Goal: Communication & Community: Participate in discussion

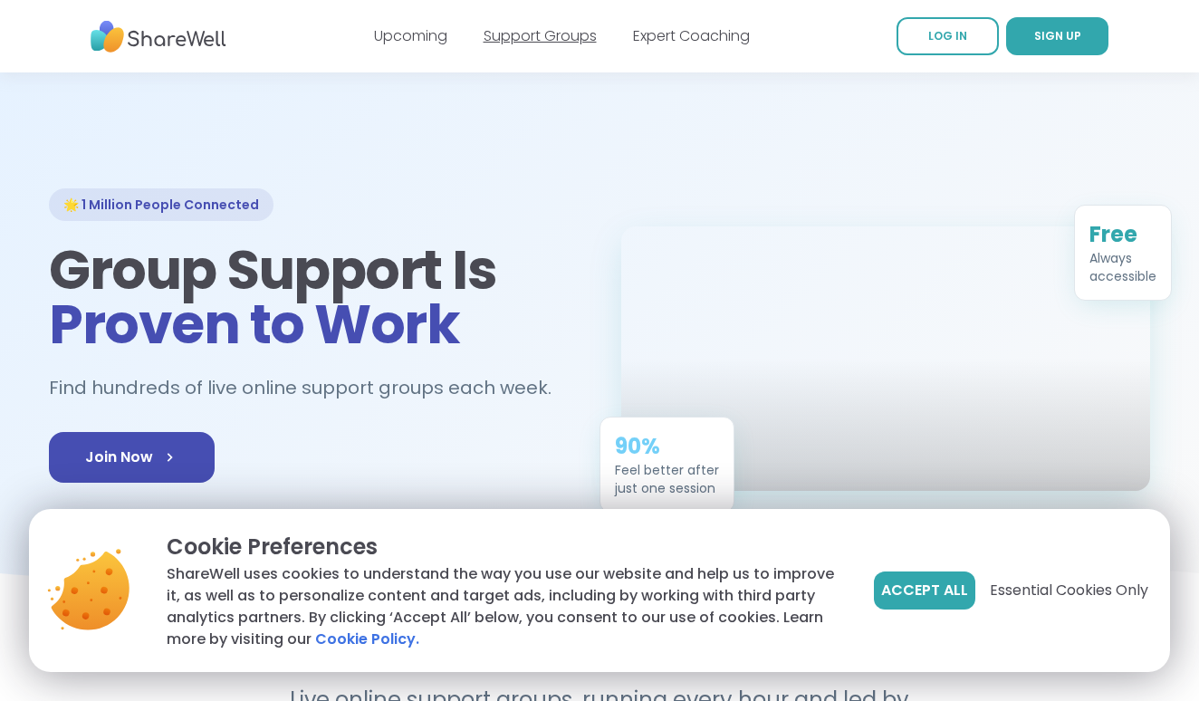
click at [552, 41] on link "Support Groups" at bounding box center [540, 35] width 113 height 21
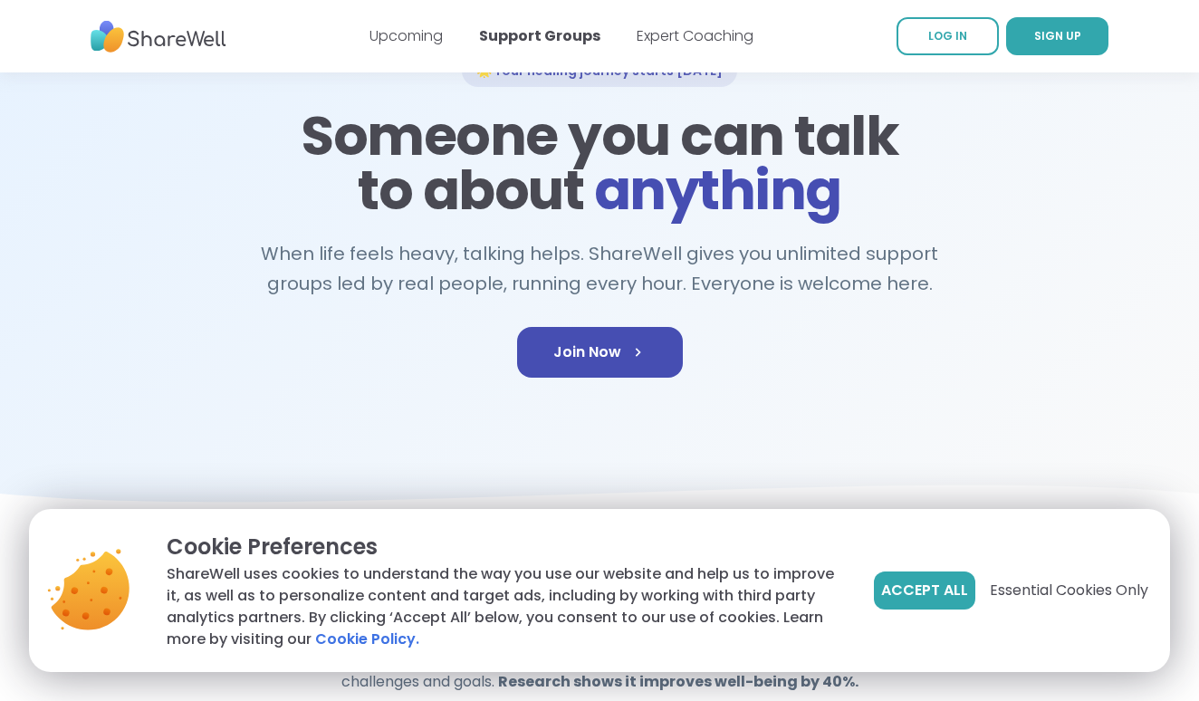
scroll to position [137, 0]
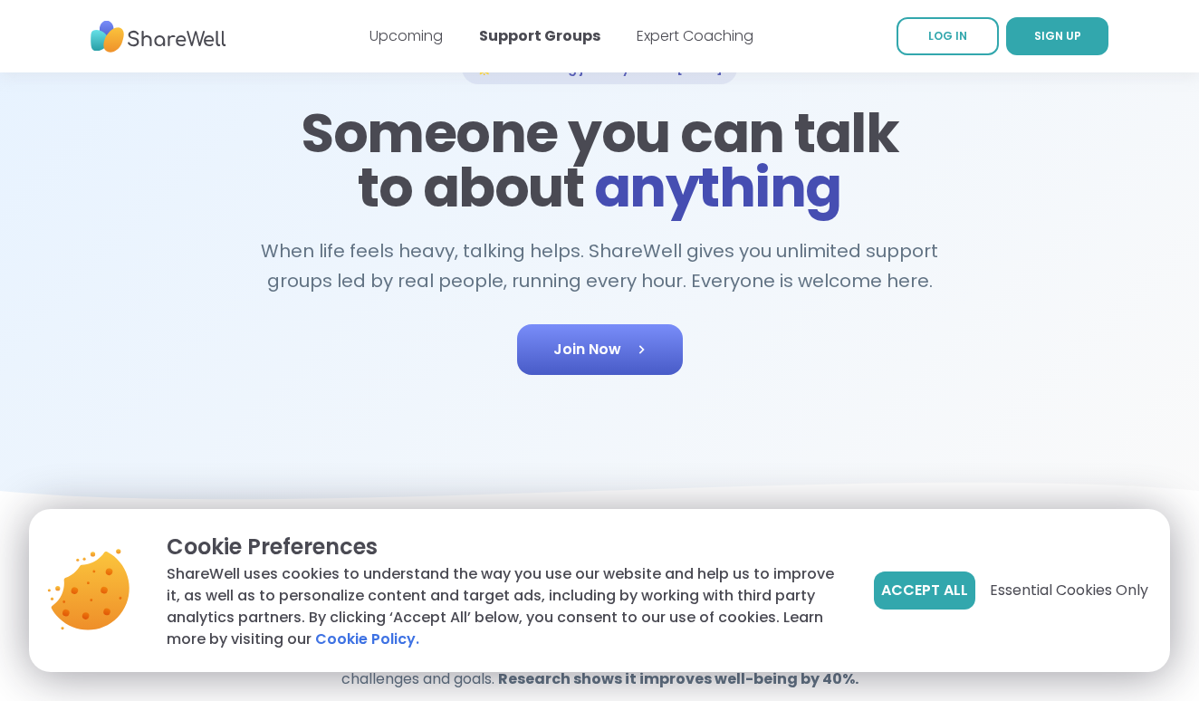
click at [613, 355] on span "Join Now" at bounding box center [600, 350] width 93 height 22
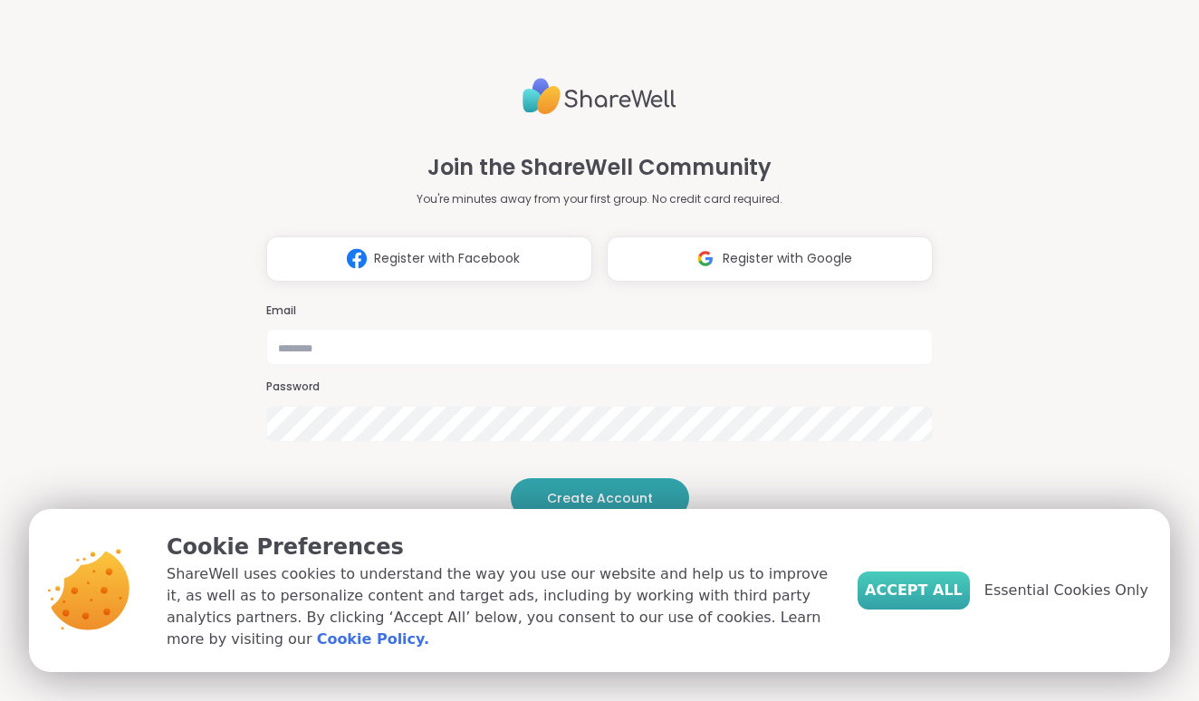
click at [932, 592] on span "Accept All" at bounding box center [914, 591] width 98 height 22
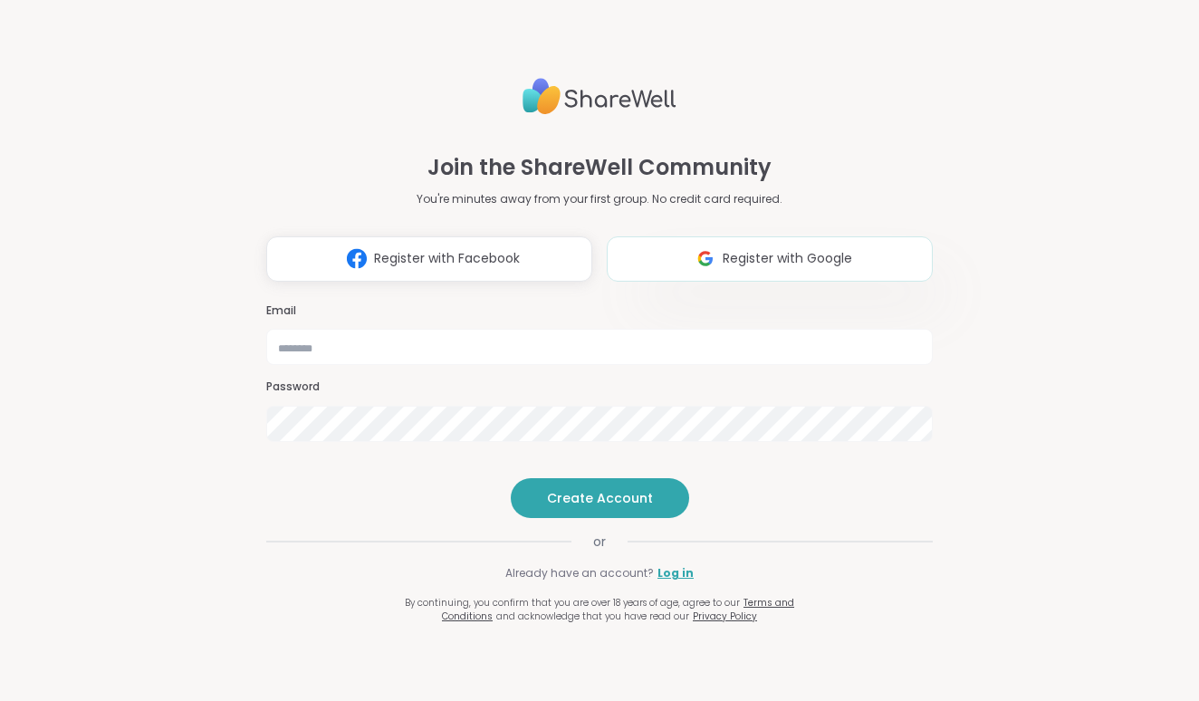
click at [674, 238] on button "Register with Google" at bounding box center [770, 258] width 326 height 45
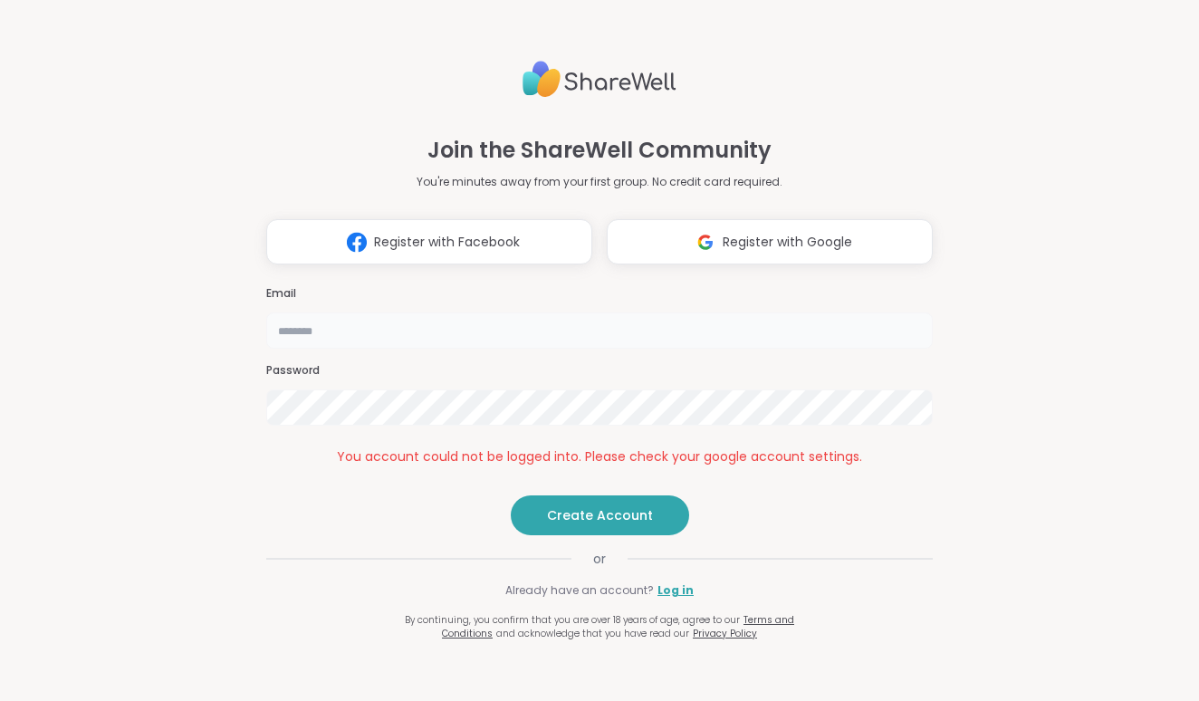
click at [499, 314] on input "email" at bounding box center [599, 331] width 667 height 36
click at [611, 535] on button "Create Account" at bounding box center [600, 516] width 178 height 40
type input "**********"
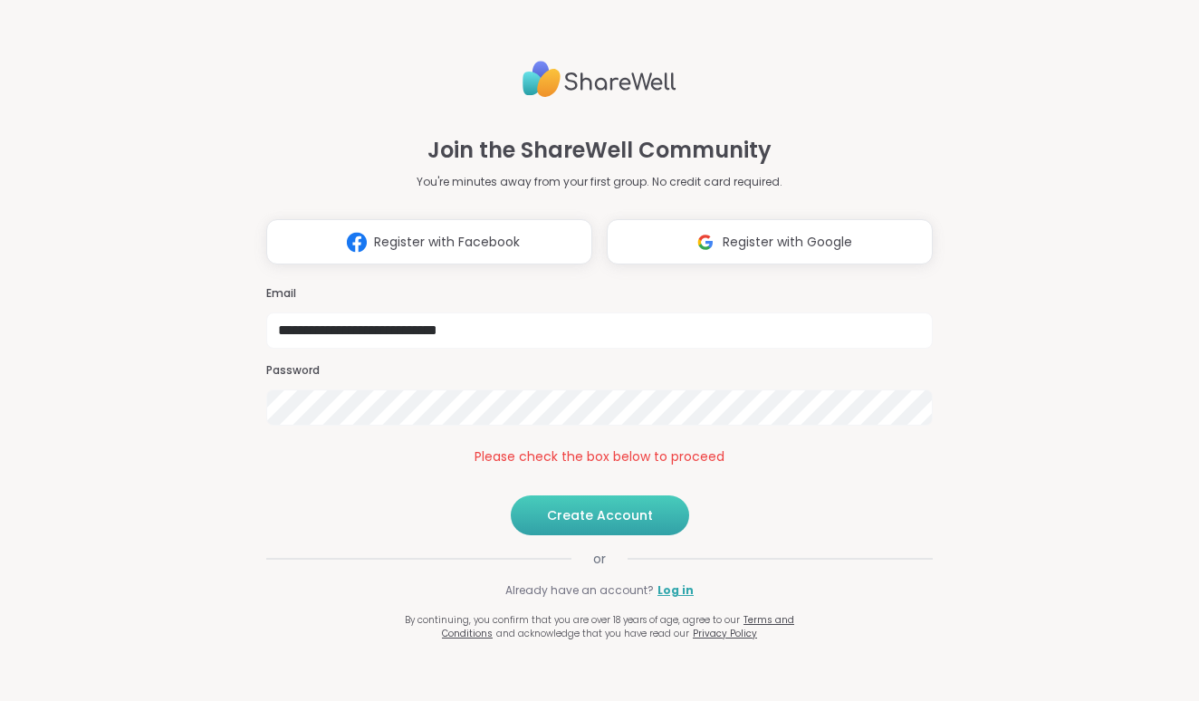
click at [599, 525] on span "Create Account" at bounding box center [600, 515] width 106 height 18
click at [579, 525] on span "Create Account" at bounding box center [600, 515] width 106 height 18
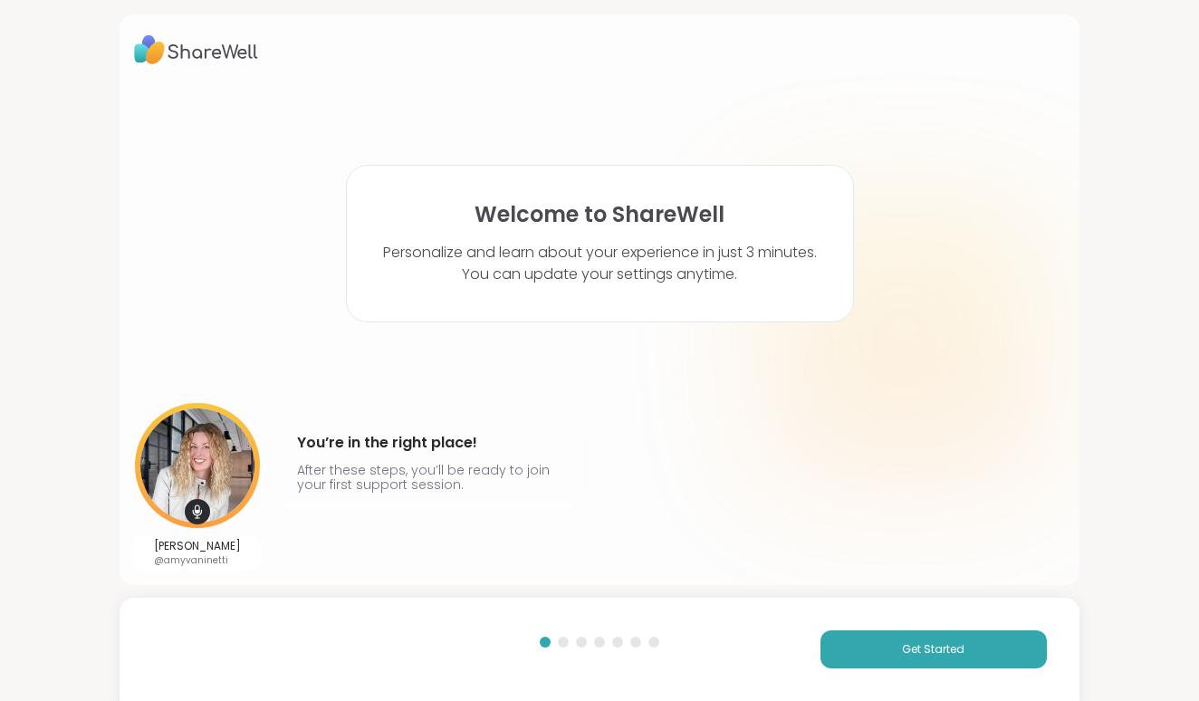
click at [935, 630] on div "Get Started" at bounding box center [599, 649] width 959 height 103
click at [935, 645] on span "Get Started" at bounding box center [933, 649] width 63 height 16
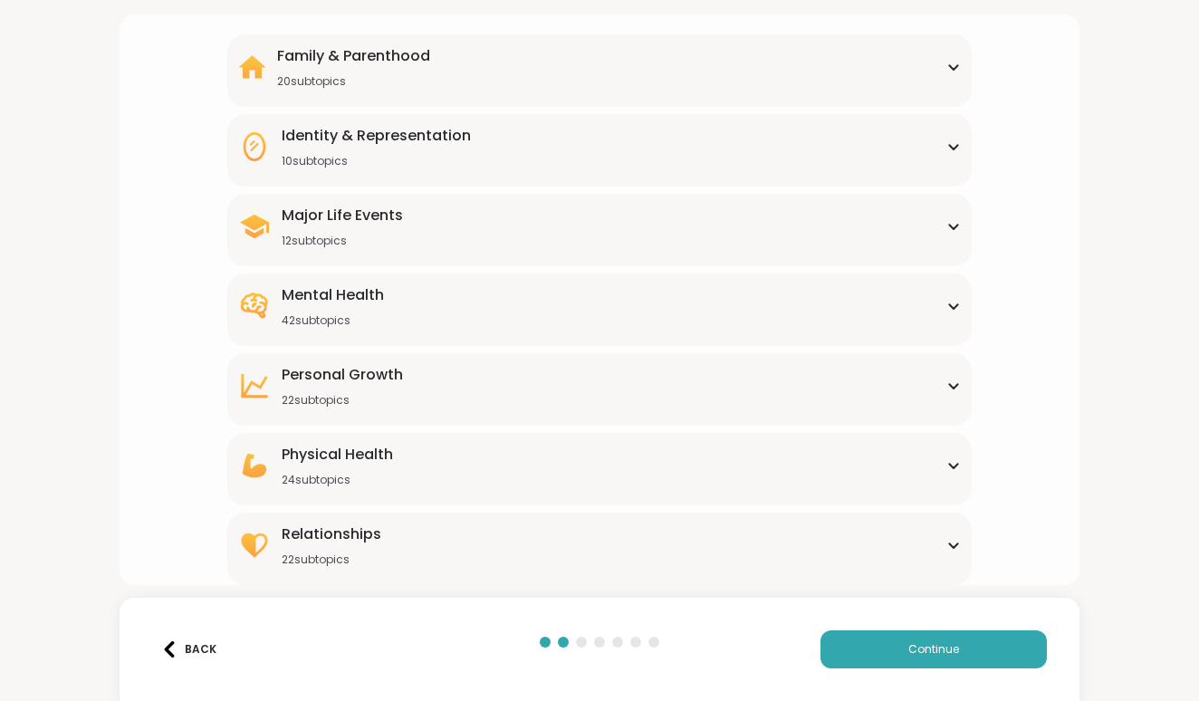
click at [705, 543] on div "Relationships 22 subtopics" at bounding box center [599, 545] width 723 height 43
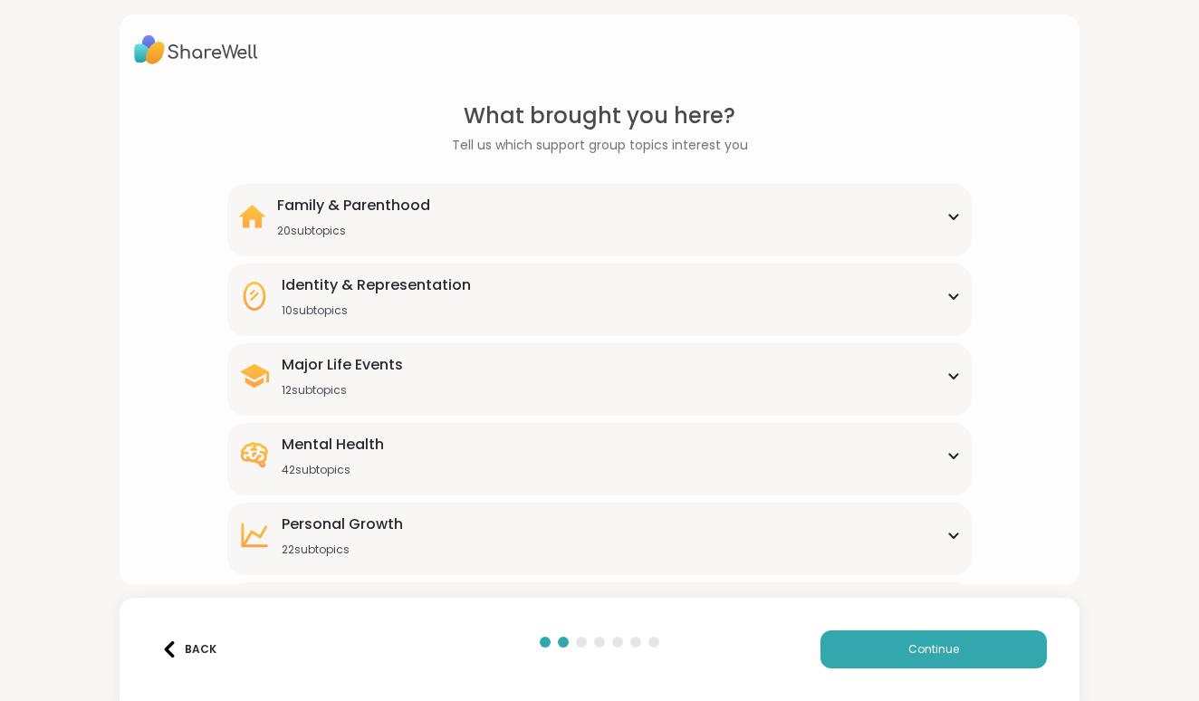
click at [789, 218] on div "Family & Parenthood 20 subtopics" at bounding box center [599, 216] width 723 height 43
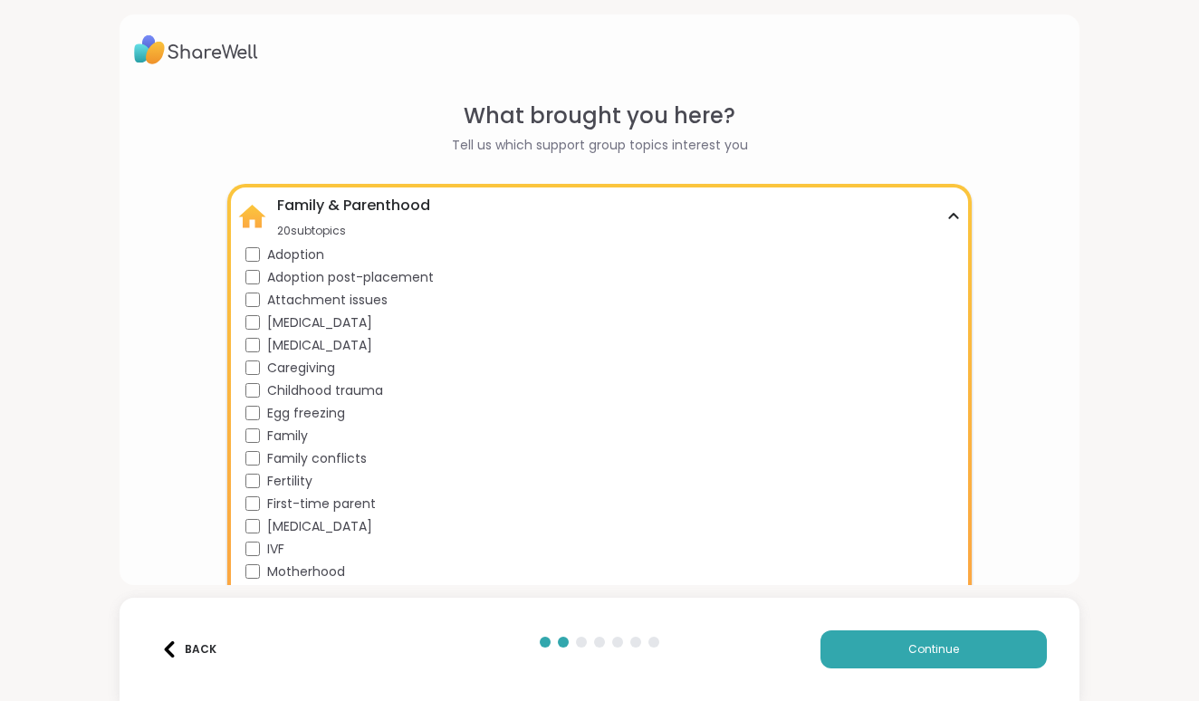
click at [264, 294] on div "Attachment issues" at bounding box center [604, 300] width 716 height 19
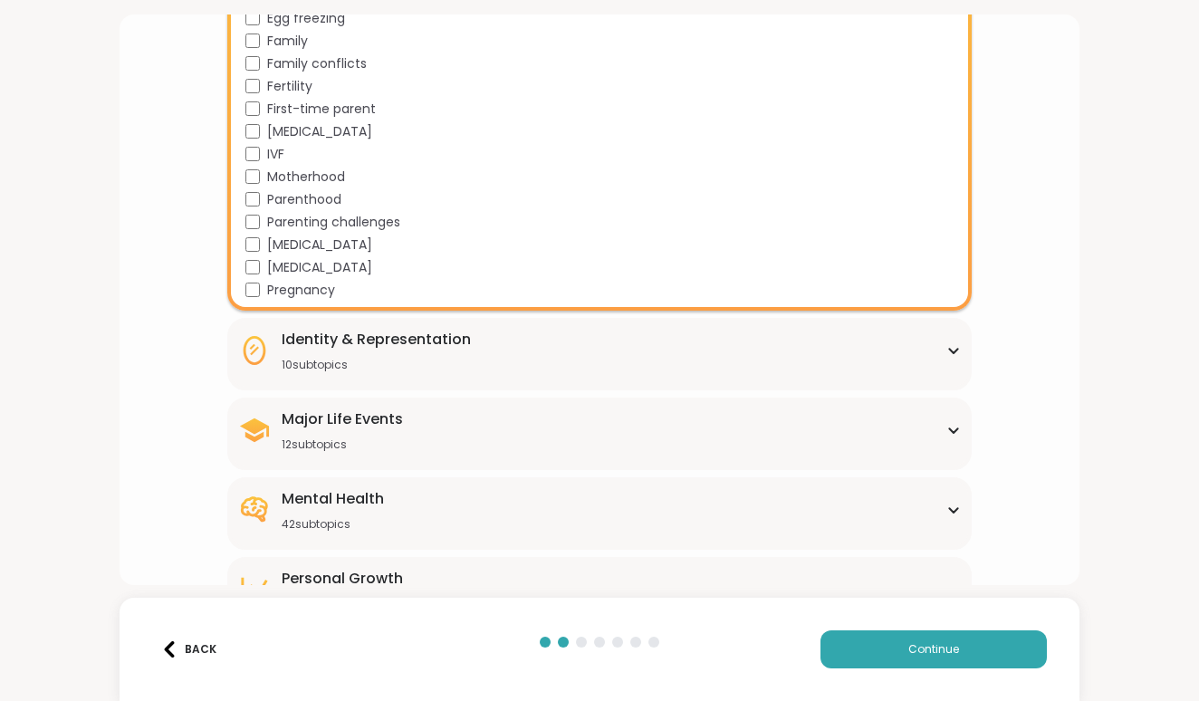
scroll to position [400, 0]
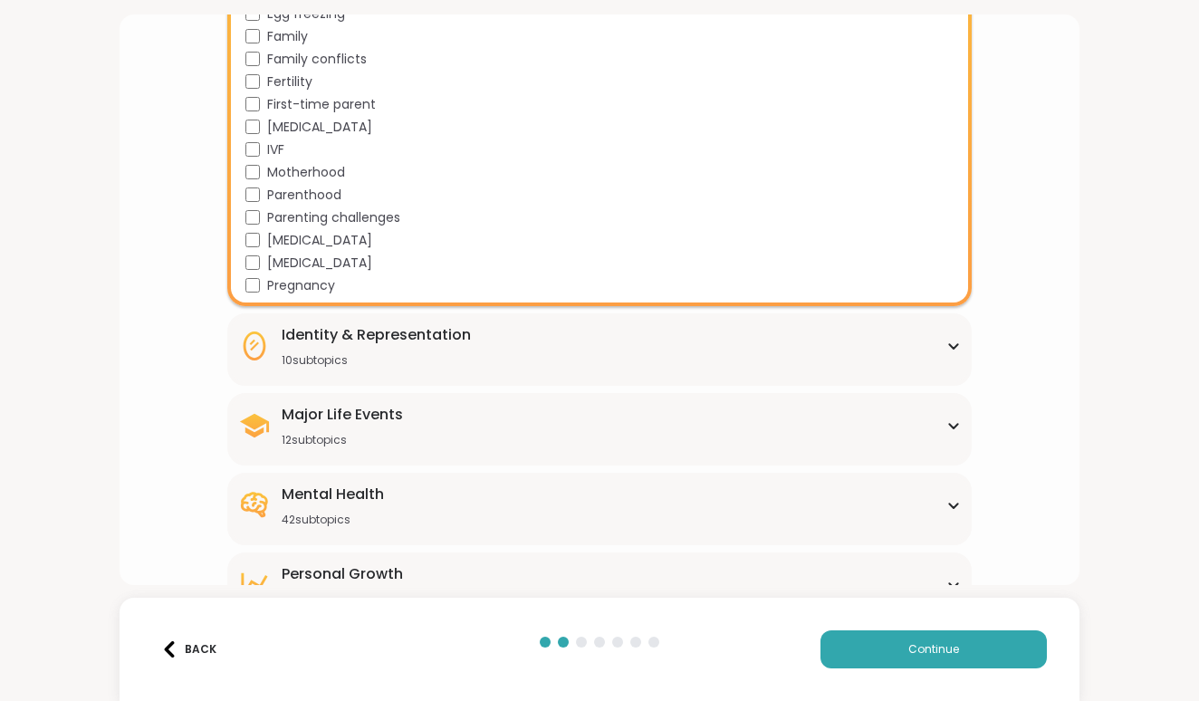
click at [296, 334] on div "Identity & Representation" at bounding box center [376, 335] width 189 height 22
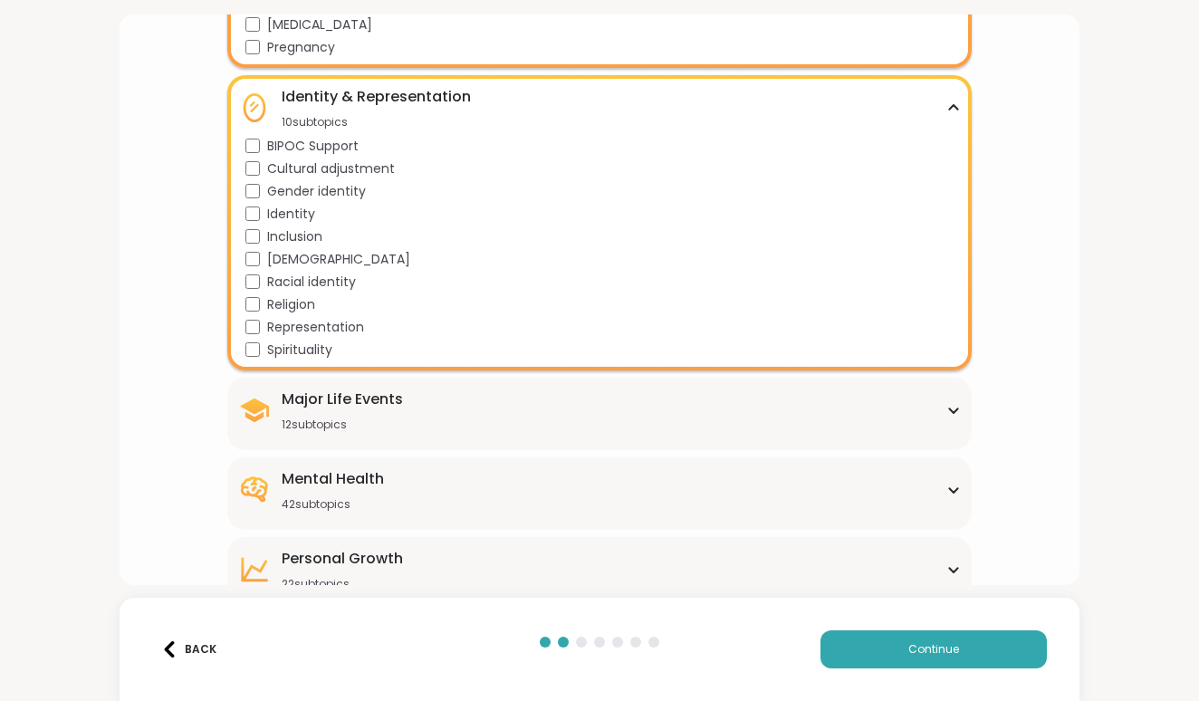
scroll to position [650, 0]
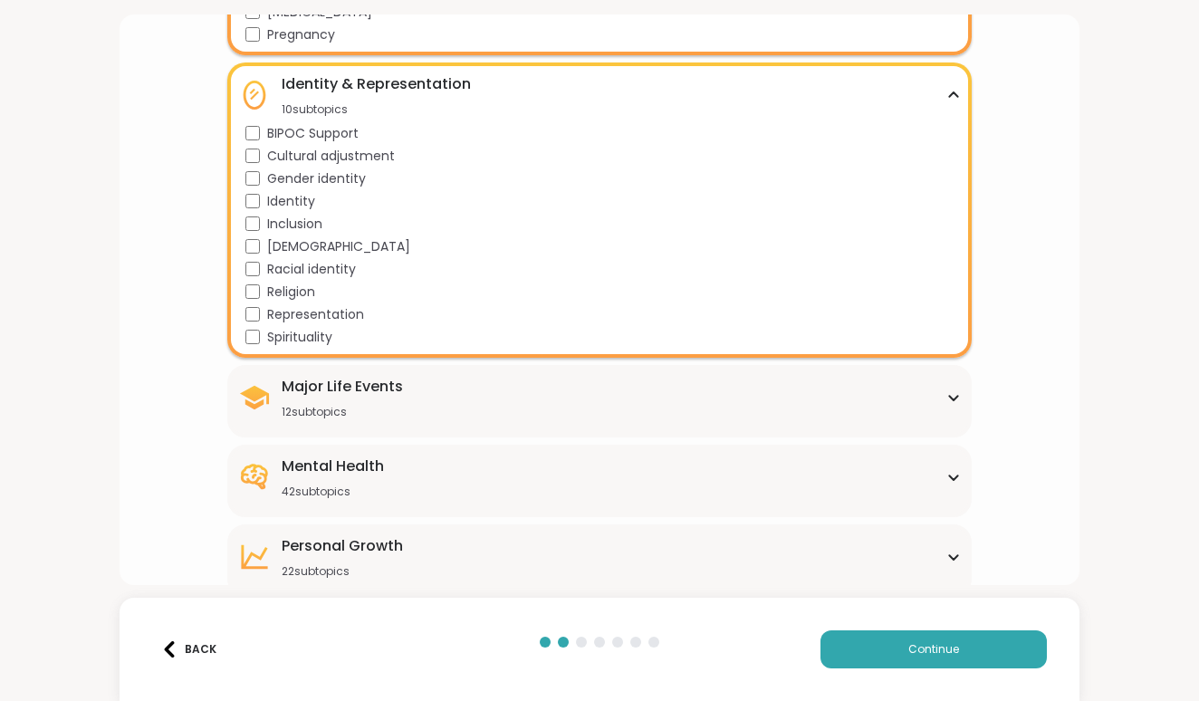
click at [309, 413] on div "12 subtopics" at bounding box center [342, 412] width 121 height 14
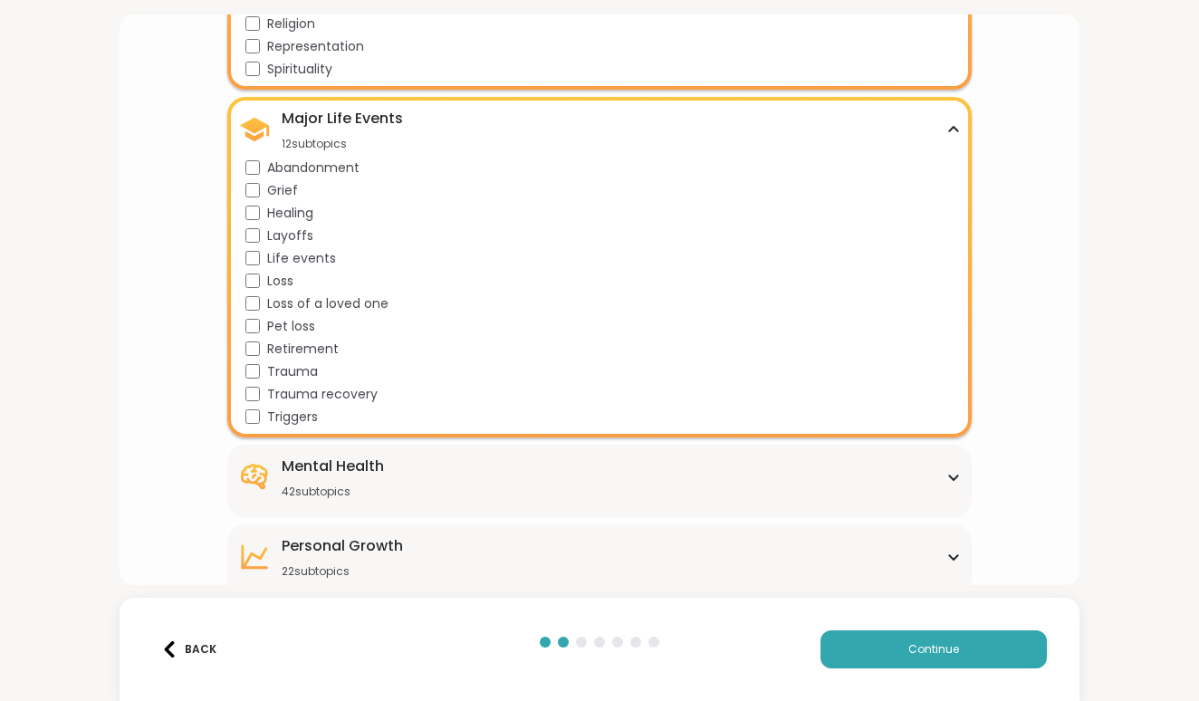
scroll to position [923, 0]
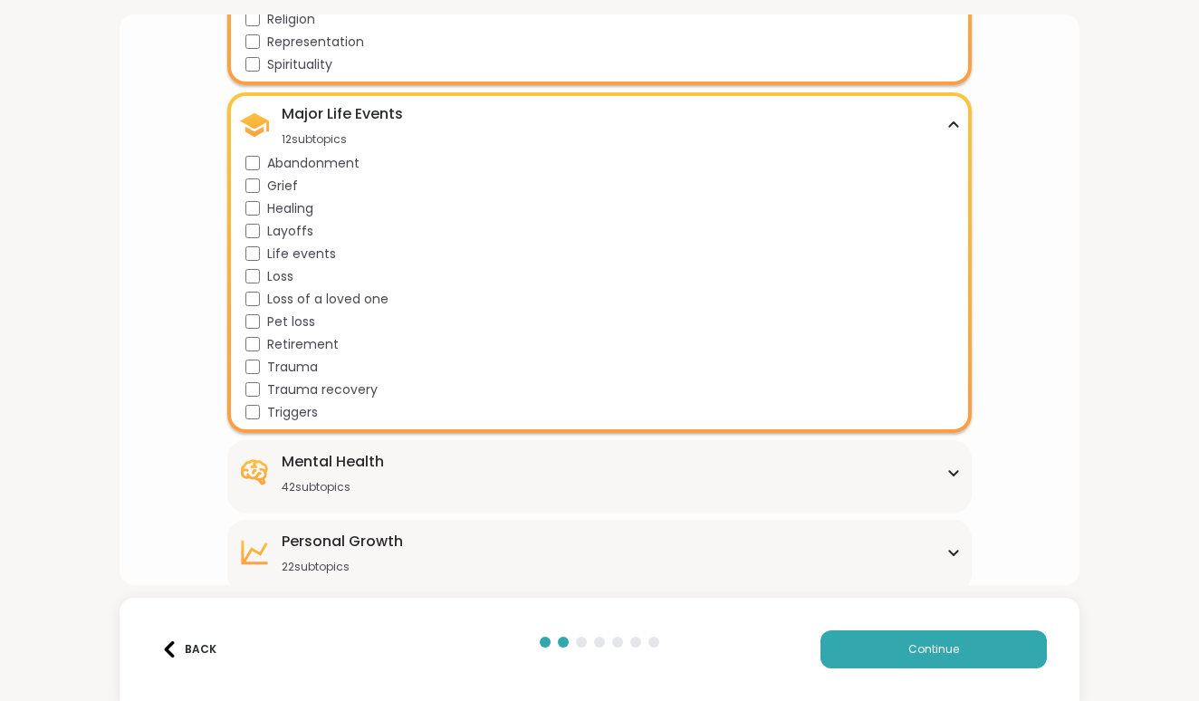
click at [253, 376] on div "Trauma" at bounding box center [604, 367] width 716 height 19
click at [304, 459] on div "Mental Health" at bounding box center [333, 462] width 102 height 22
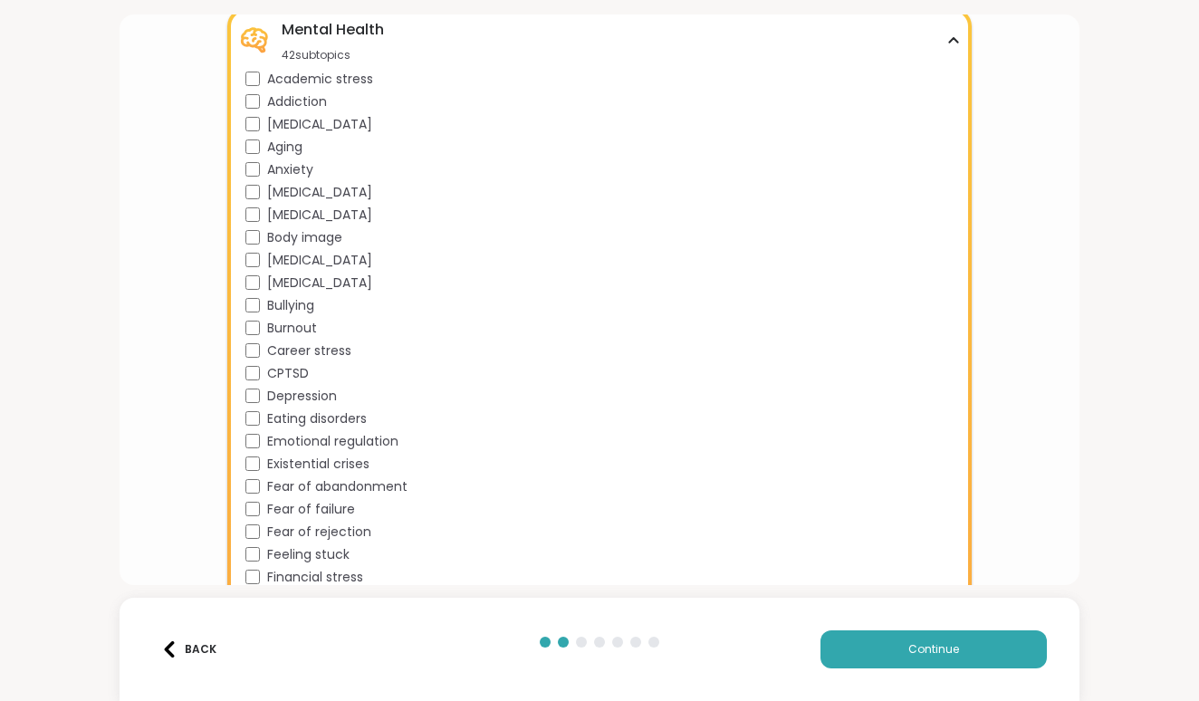
scroll to position [1367, 0]
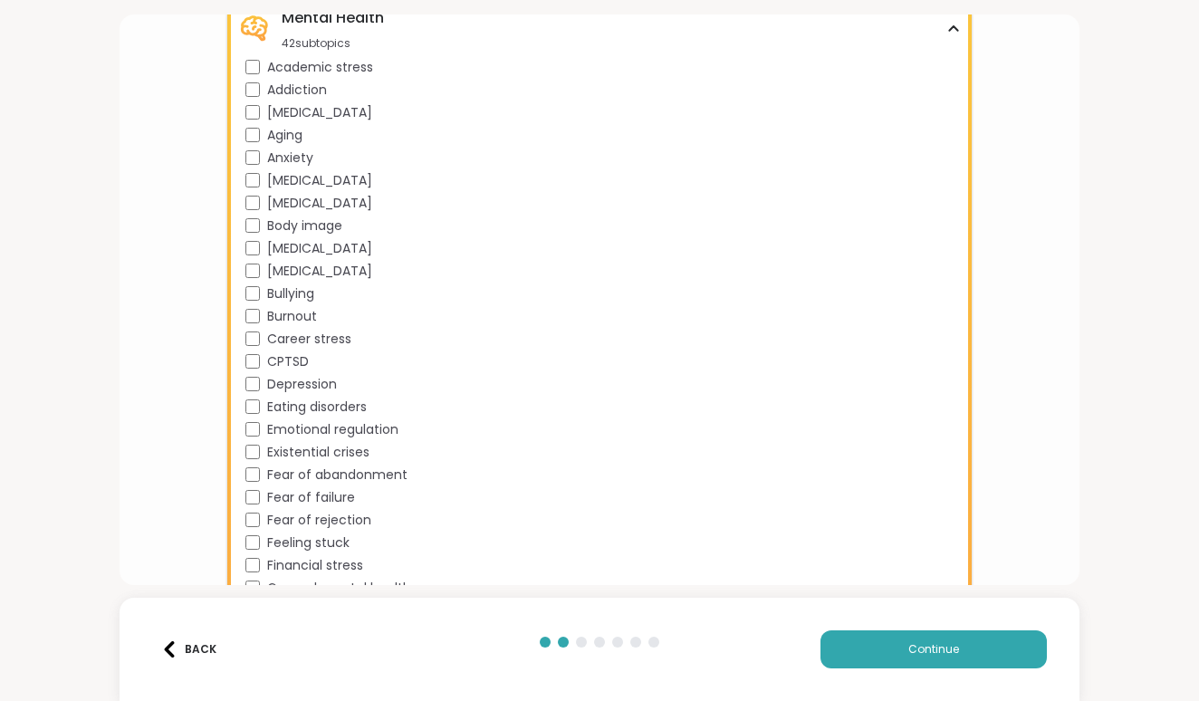
click at [264, 182] on div "[MEDICAL_DATA]" at bounding box center [604, 180] width 716 height 19
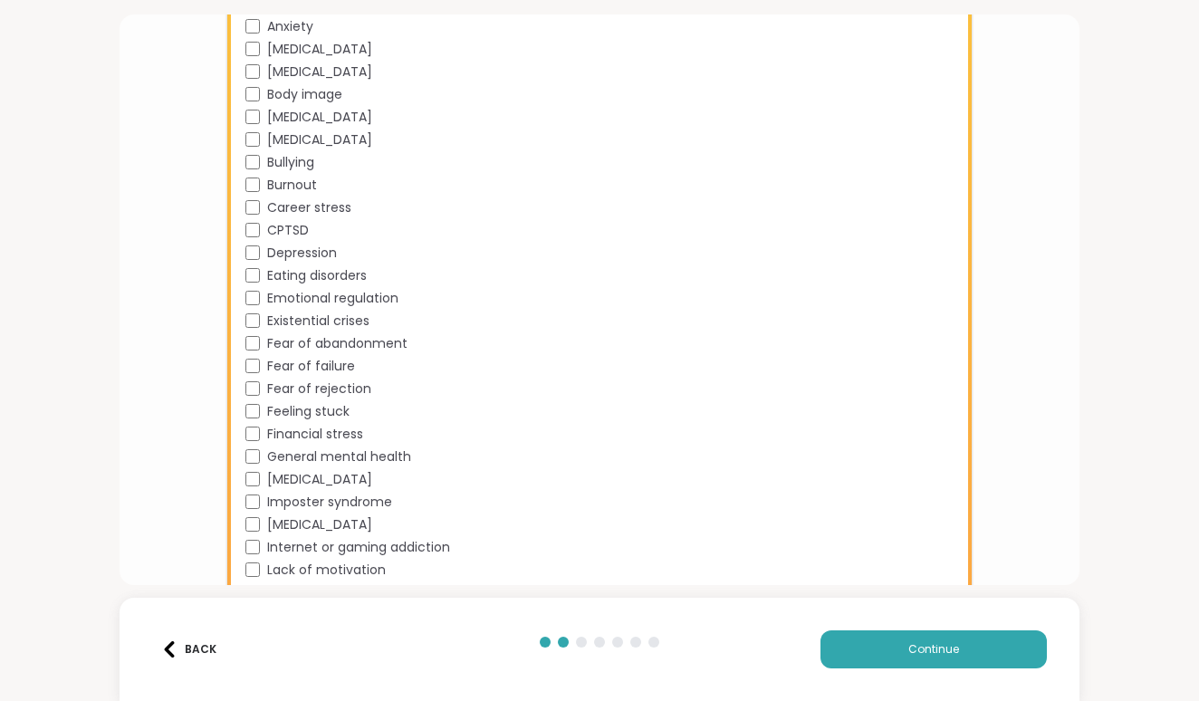
scroll to position [1509, 0]
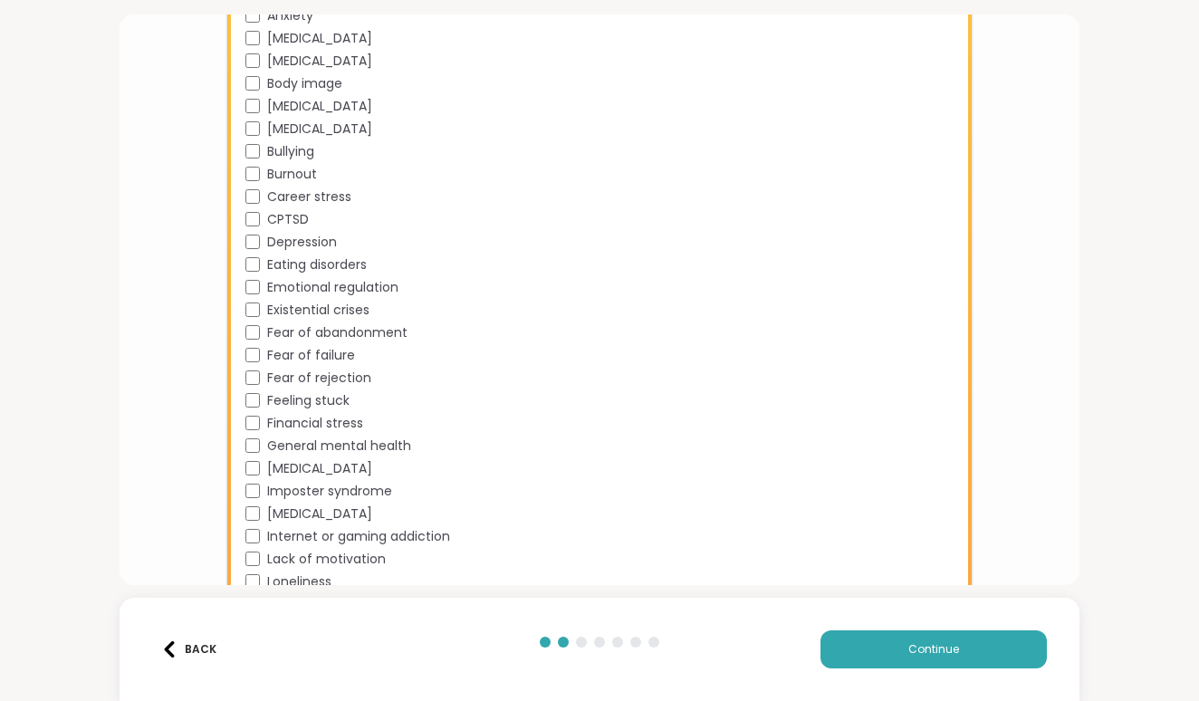
click at [255, 250] on div "Depression" at bounding box center [604, 242] width 716 height 19
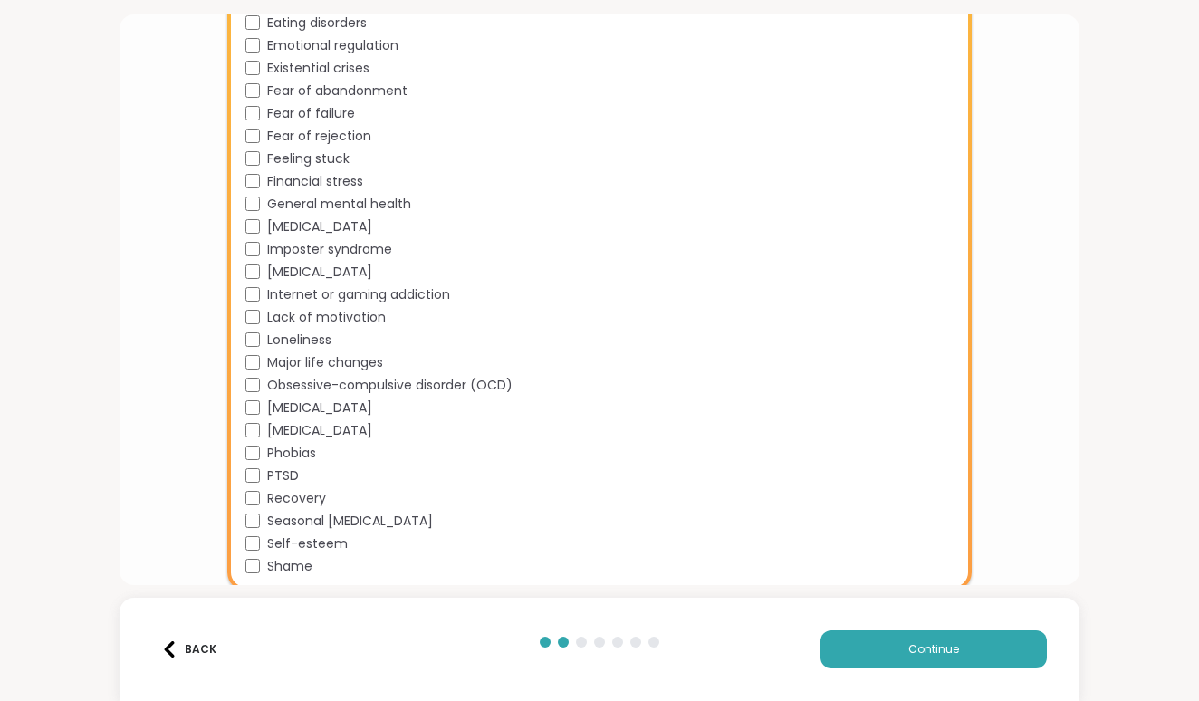
scroll to position [1756, 0]
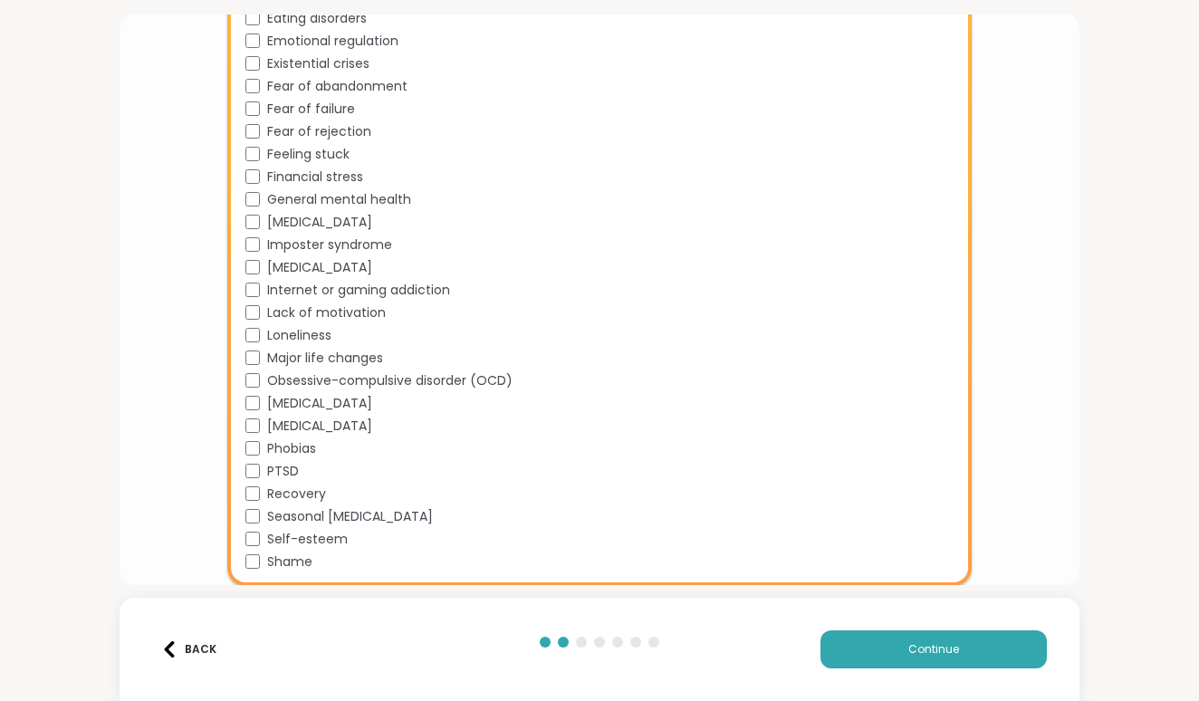
click at [256, 164] on div "Academic stress Addiction [MEDICAL_DATA] Aging Anxiety [MEDICAL_DATA] [MEDICAL_…" at bounding box center [604, 122] width 716 height 906
click at [262, 267] on div "[MEDICAL_DATA]" at bounding box center [604, 267] width 716 height 19
click at [264, 404] on div "[MEDICAL_DATA]" at bounding box center [604, 403] width 716 height 19
click at [265, 417] on div "[MEDICAL_DATA]" at bounding box center [604, 426] width 716 height 19
click at [266, 437] on div "Academic stress Addiction [MEDICAL_DATA] Aging Anxiety [MEDICAL_DATA] [MEDICAL_…" at bounding box center [604, 122] width 716 height 906
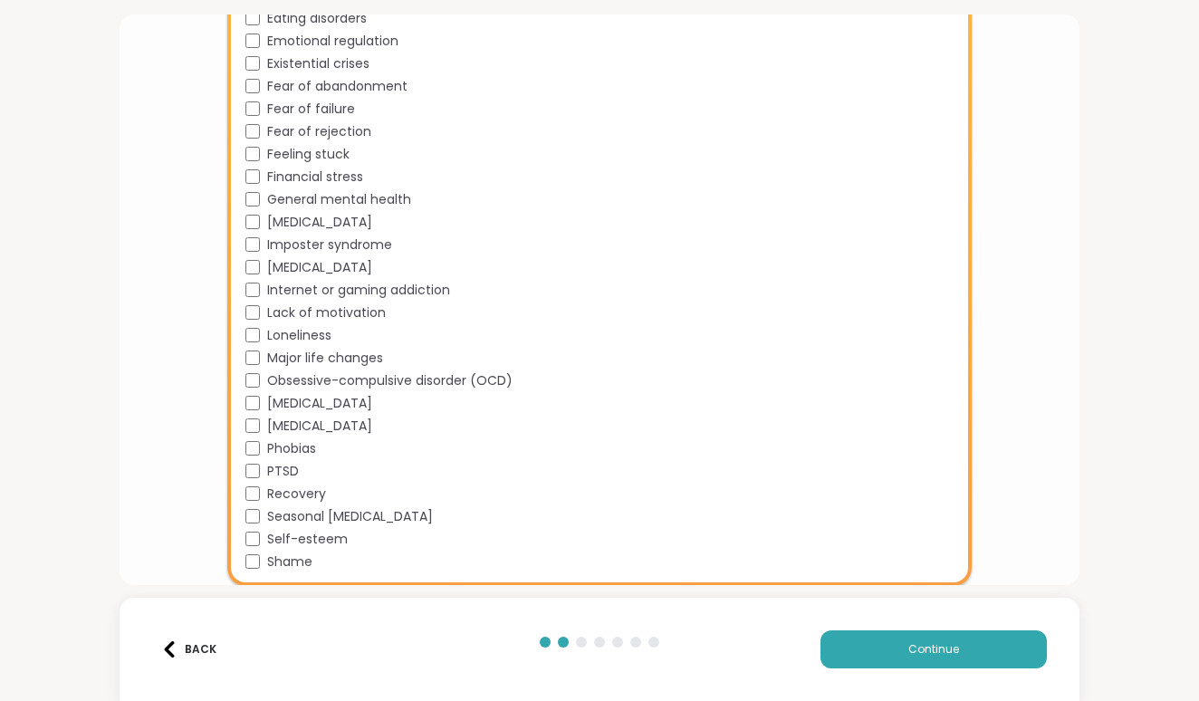
click at [266, 453] on div "Phobias" at bounding box center [604, 448] width 716 height 19
click at [268, 473] on span "PTSD" at bounding box center [283, 471] width 32 height 19
click at [265, 492] on div "Recovery" at bounding box center [604, 494] width 716 height 19
click at [270, 515] on span "Seasonal [MEDICAL_DATA]" at bounding box center [350, 516] width 166 height 19
click at [277, 544] on span "Self-esteem" at bounding box center [307, 539] width 81 height 19
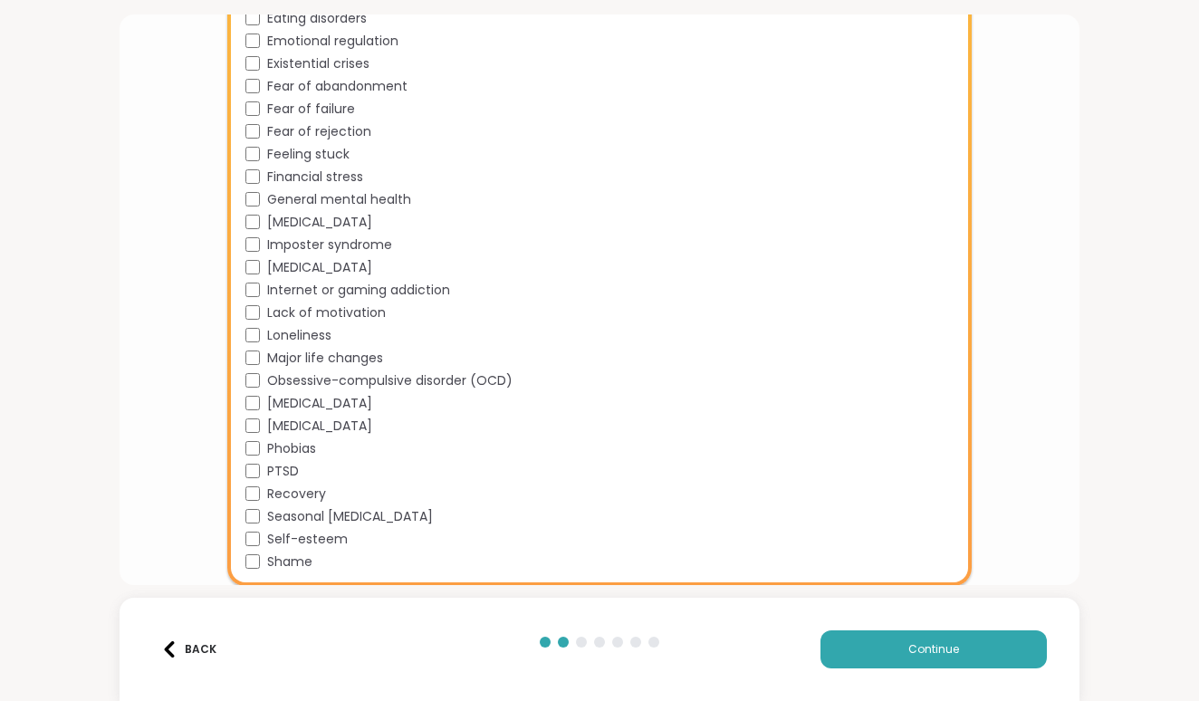
click at [293, 561] on span "Shame" at bounding box center [289, 562] width 45 height 19
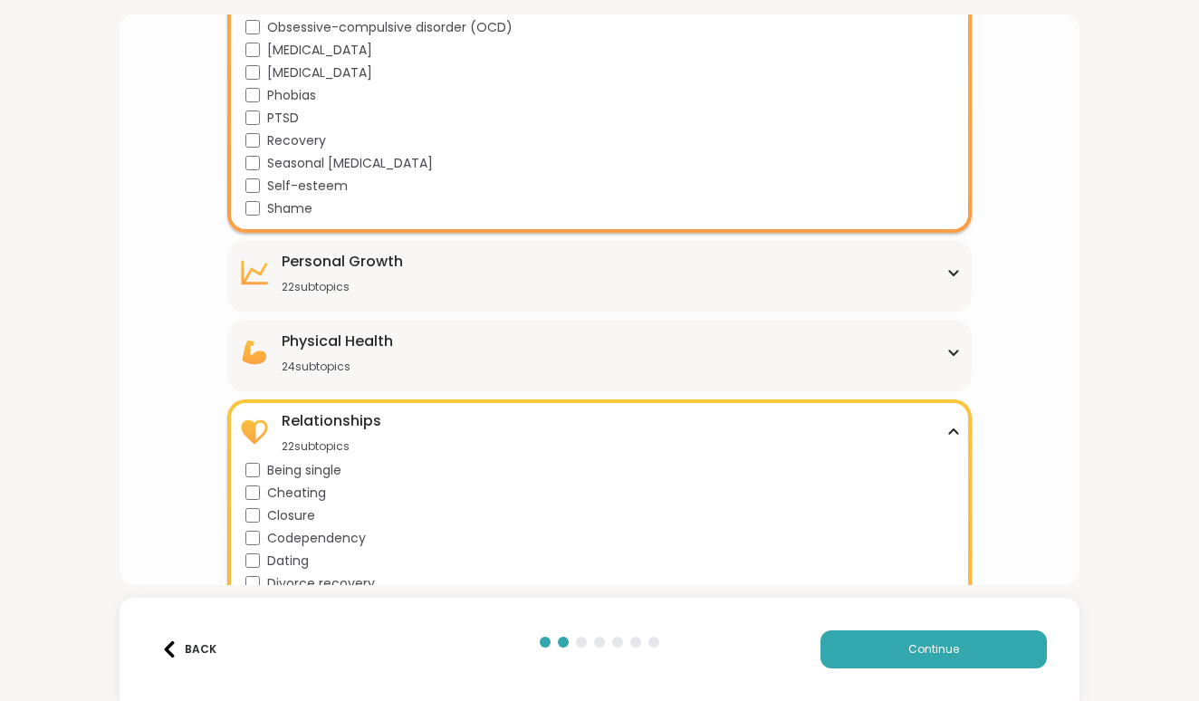
scroll to position [2176, 0]
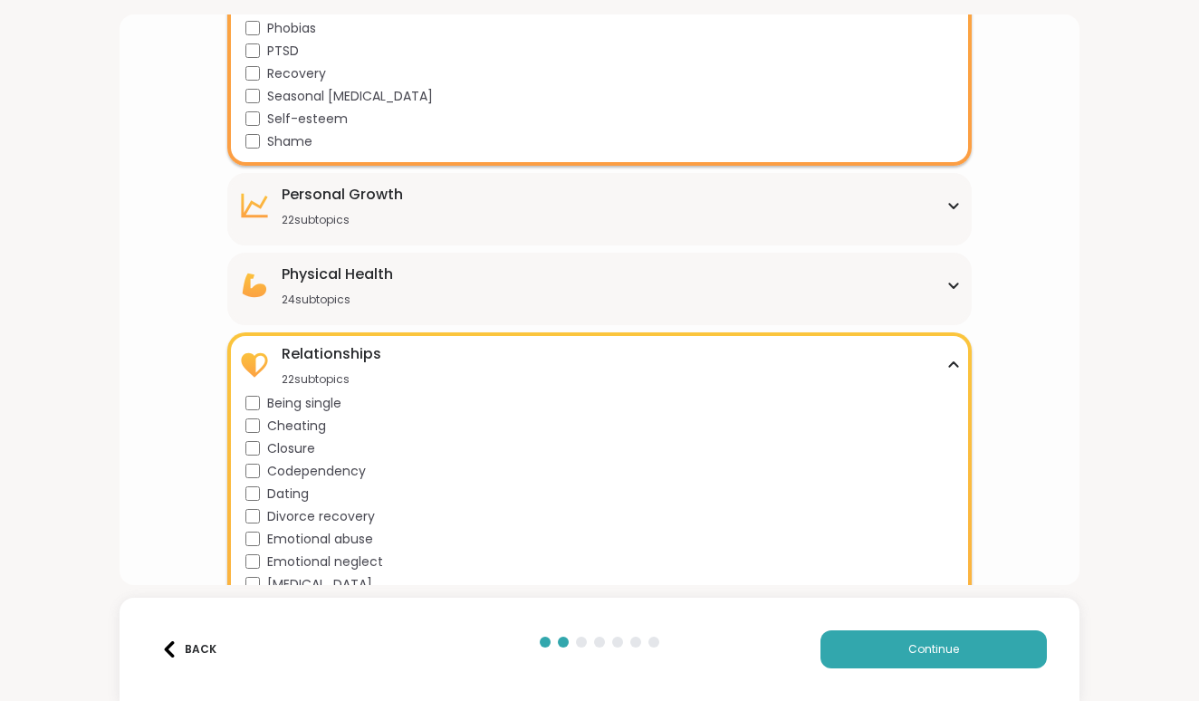
click at [402, 224] on div "[MEDICAL_DATA] 22 subtopics" at bounding box center [599, 205] width 723 height 43
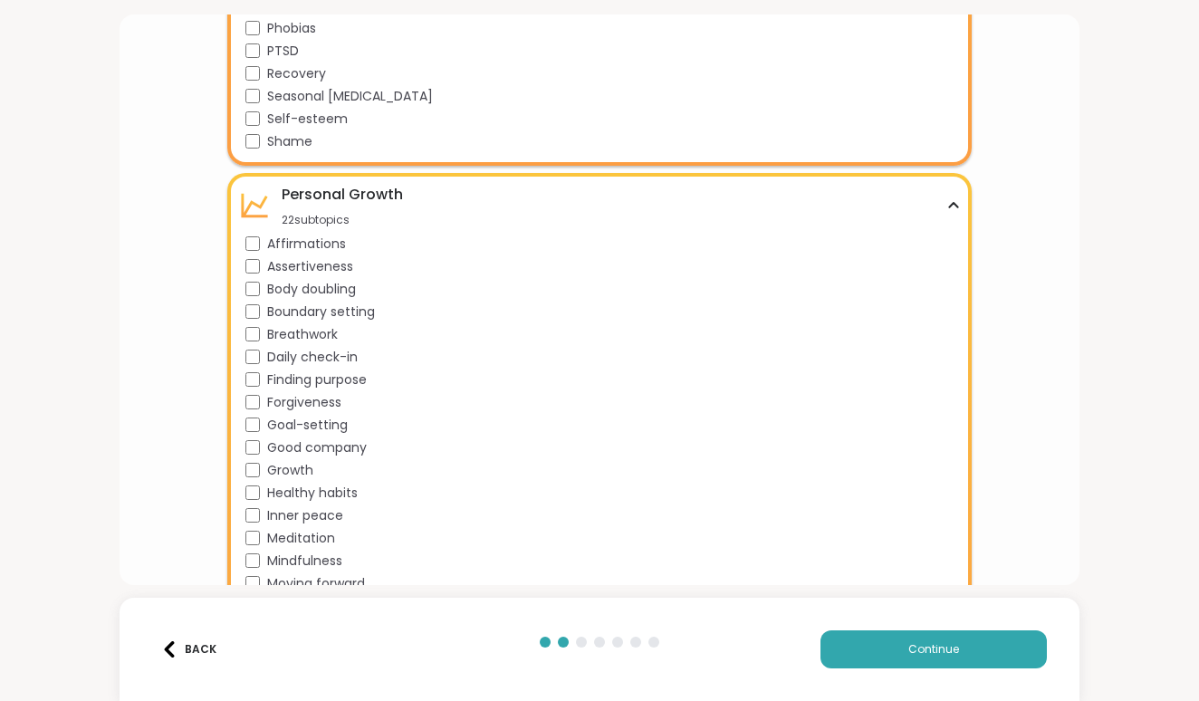
click at [263, 307] on div "Boundary setting" at bounding box center [604, 312] width 716 height 19
click at [263, 335] on div "Breathwork" at bounding box center [604, 334] width 716 height 19
click at [265, 358] on div "Daily check-in" at bounding box center [604, 357] width 716 height 19
click at [264, 381] on div "Finding purpose" at bounding box center [604, 380] width 716 height 19
click at [264, 405] on div "Forgiveness" at bounding box center [604, 402] width 716 height 19
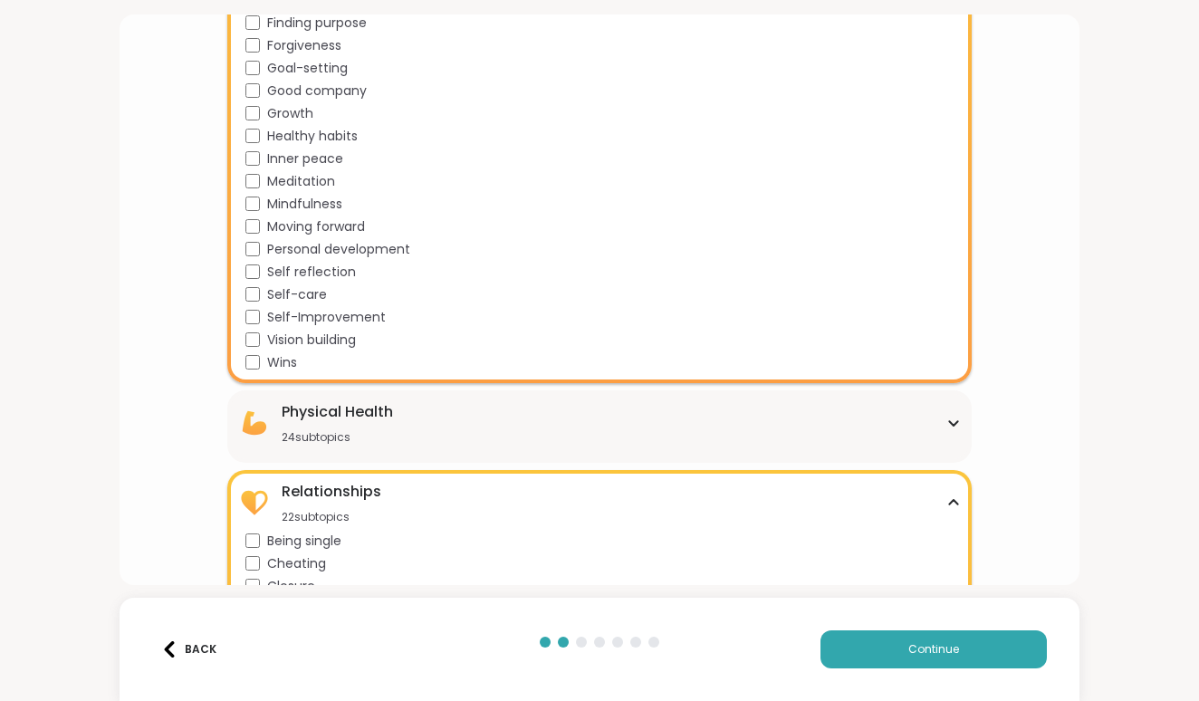
scroll to position [2547, 0]
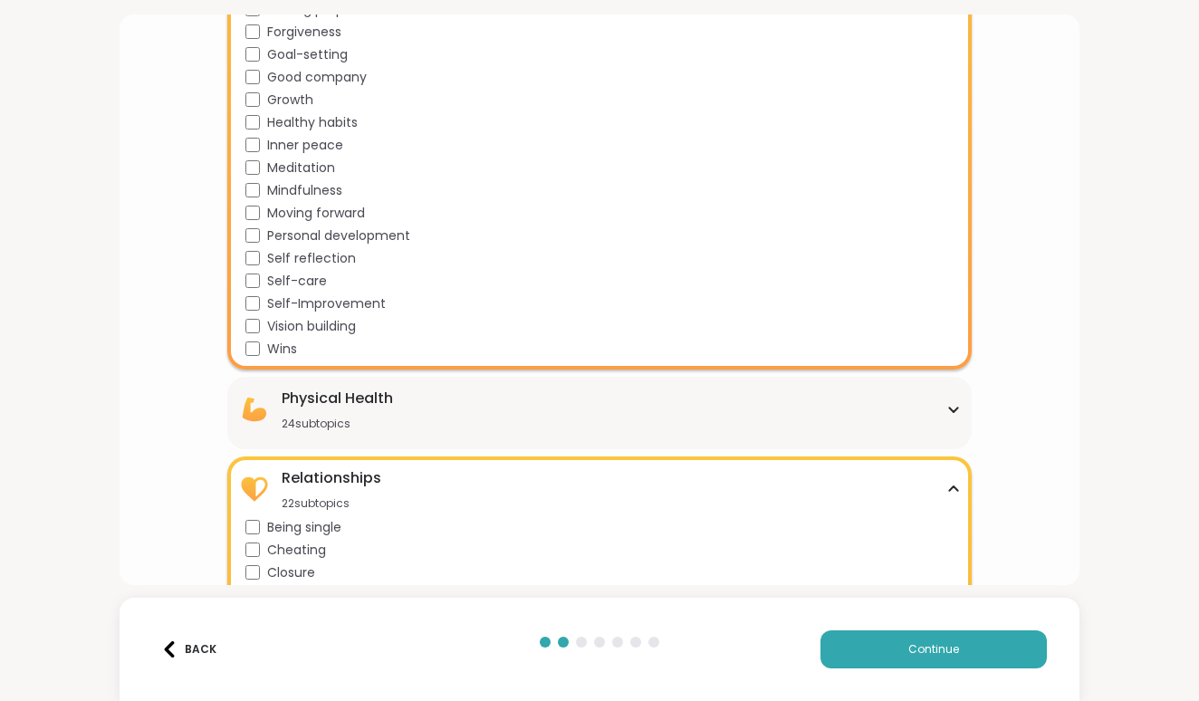
click at [251, 358] on div "Wins" at bounding box center [604, 349] width 716 height 19
click at [247, 337] on div "Affirmations Assertiveness Body doubling Boundary setting Breathwork Daily chec…" at bounding box center [604, 111] width 716 height 495
click at [255, 108] on div "Growth" at bounding box center [604, 100] width 716 height 19
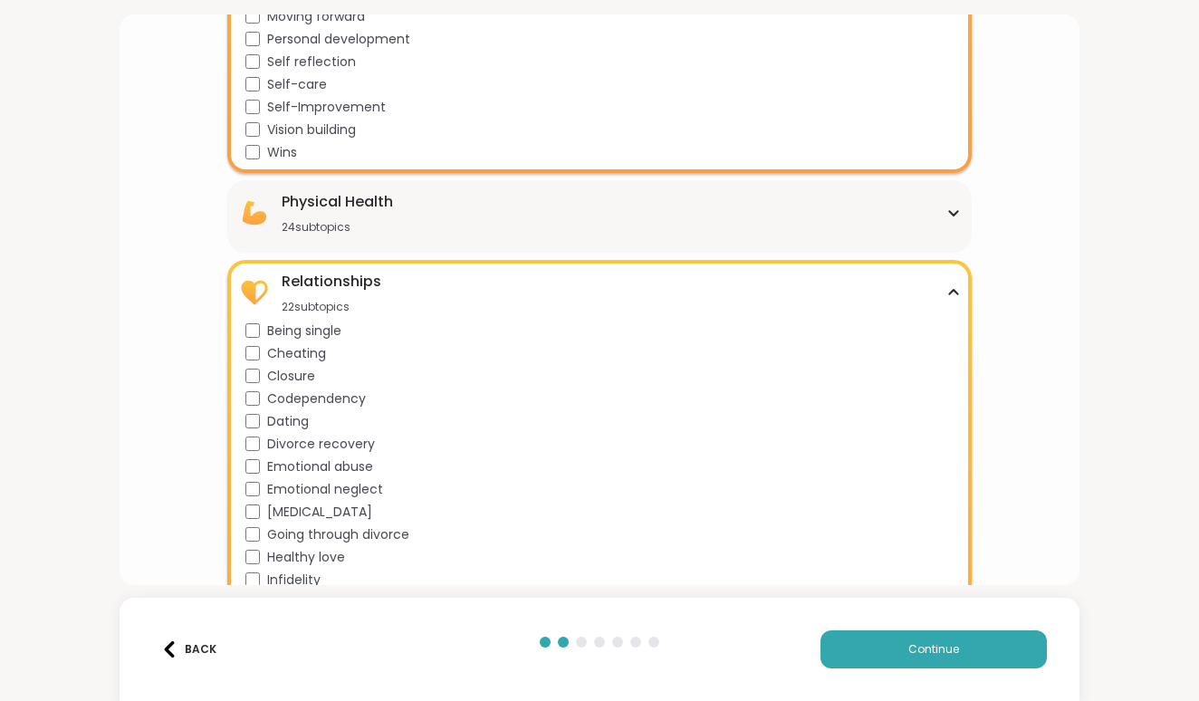
scroll to position [2752, 0]
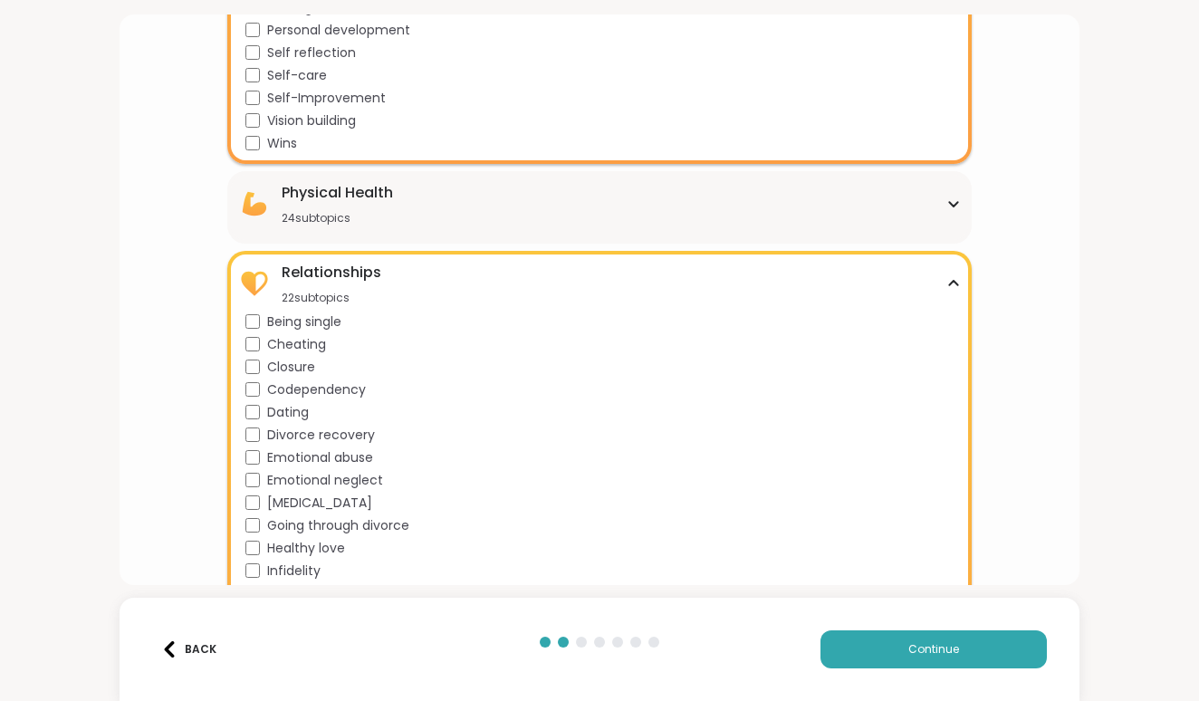
click at [315, 204] on div "Physical Health 24 subtopics" at bounding box center [337, 203] width 111 height 43
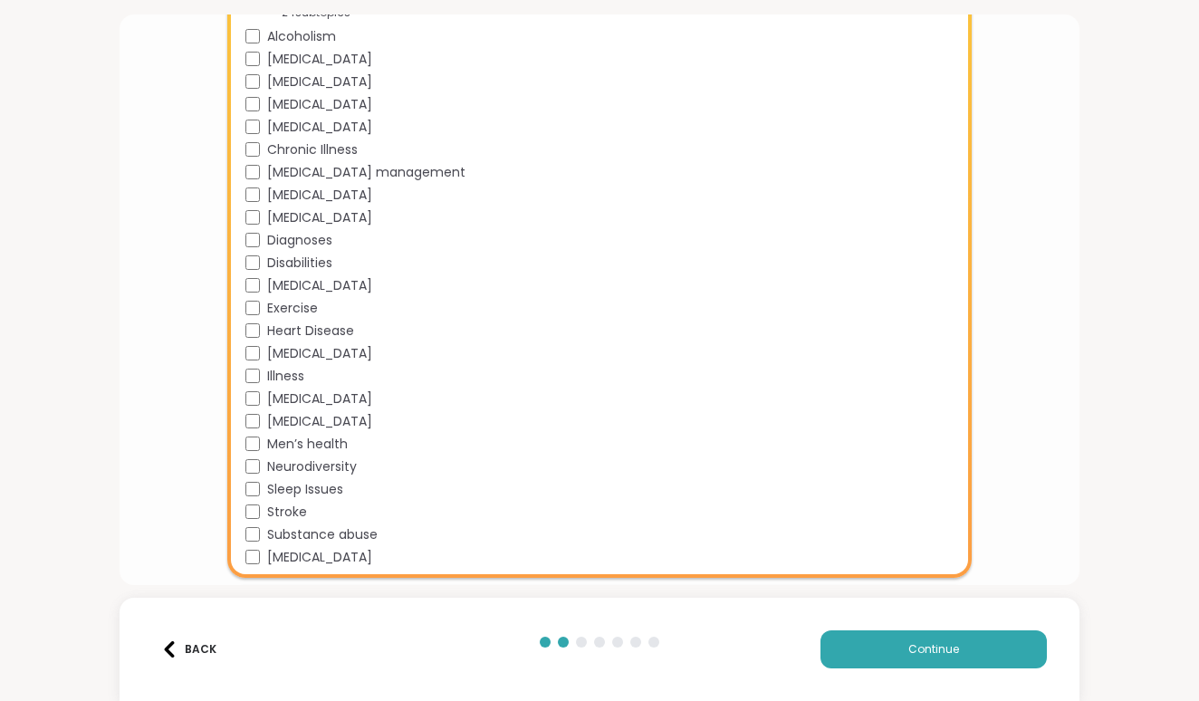
scroll to position [2961, 0]
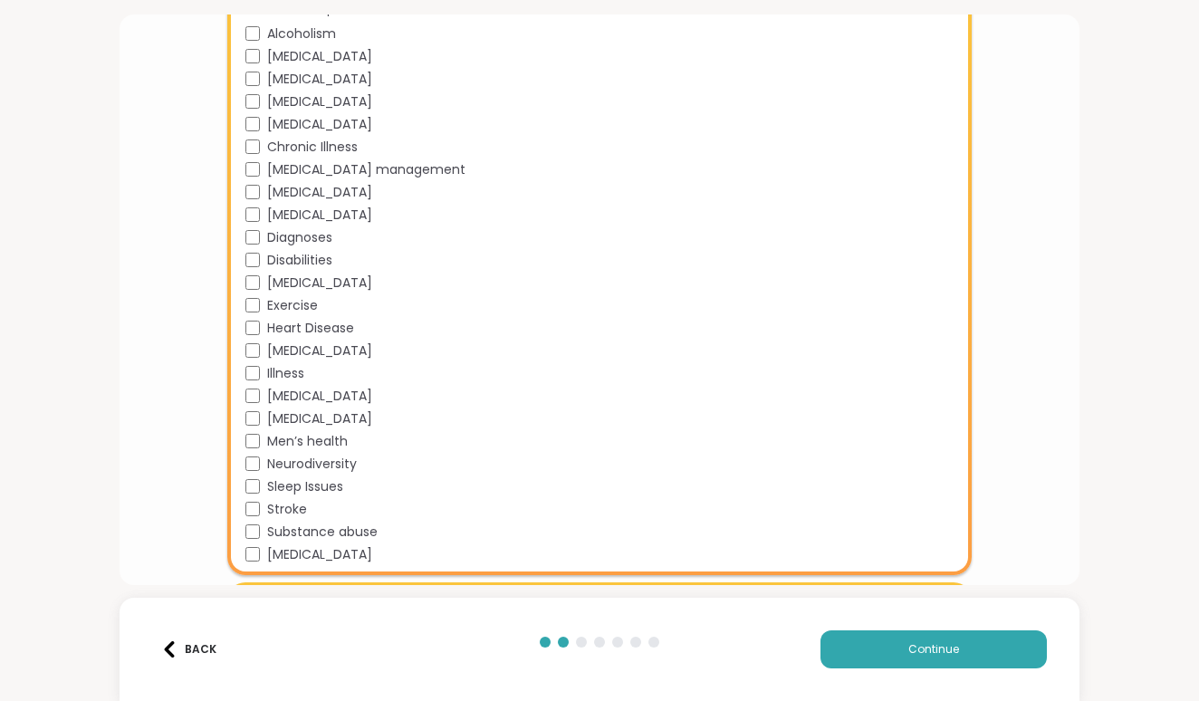
click at [262, 249] on div "[MEDICAL_DATA] [MEDICAL_DATA] [MEDICAL_DATA] [MEDICAL_DATA] [MEDICAL_DATA] Chro…" at bounding box center [604, 294] width 716 height 540
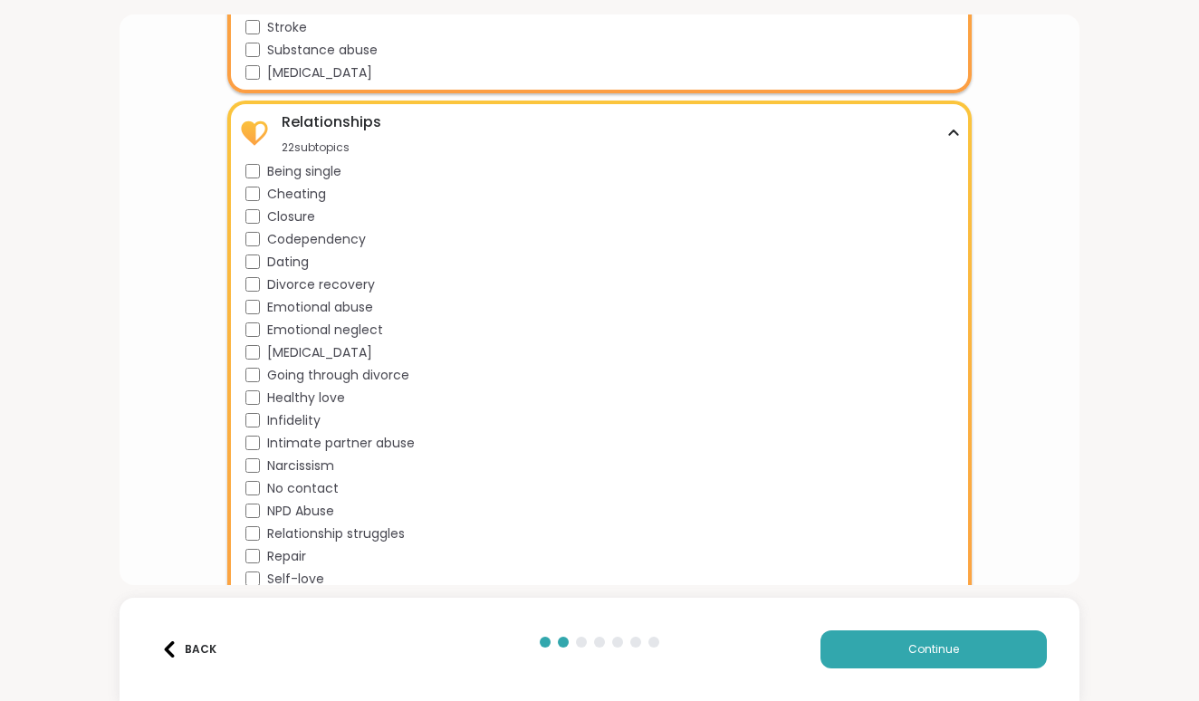
scroll to position [3447, 0]
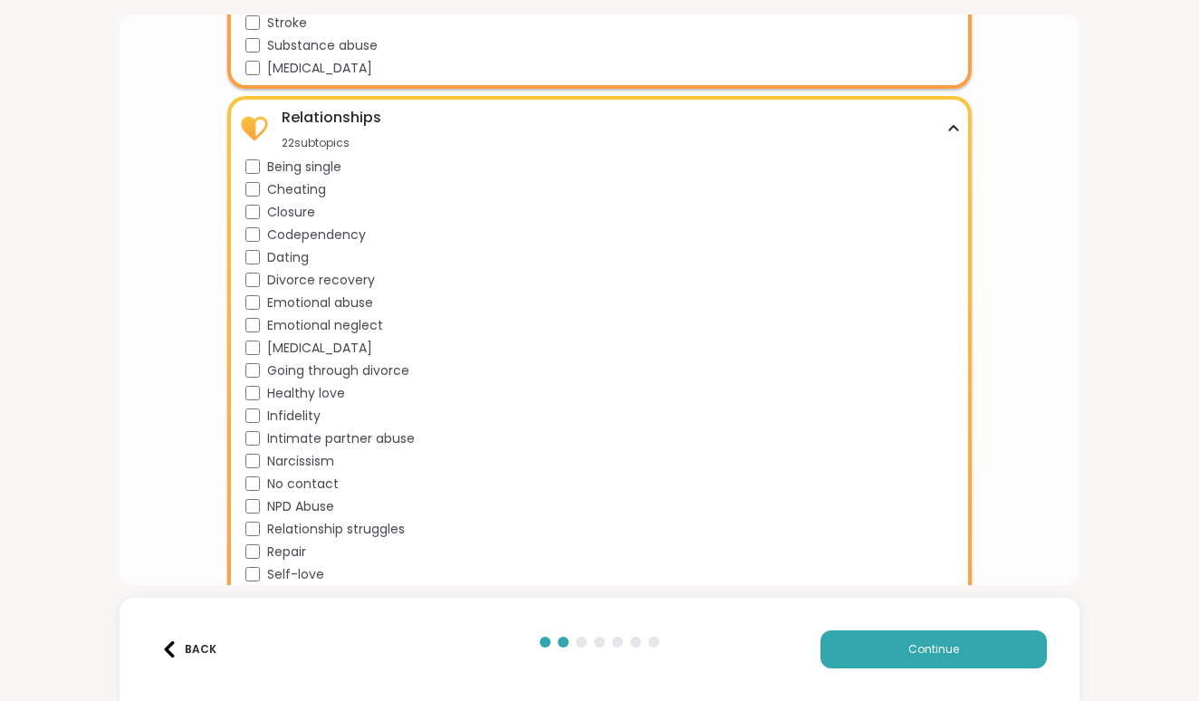
click at [256, 181] on div "Cheating" at bounding box center [604, 189] width 716 height 19
click at [258, 227] on div "Codependency" at bounding box center [604, 235] width 716 height 19
click at [261, 297] on div "Emotional abuse" at bounding box center [604, 303] width 716 height 19
click at [274, 325] on span "Emotional neglect" at bounding box center [325, 325] width 116 height 19
click at [280, 352] on span "[MEDICAL_DATA]" at bounding box center [319, 348] width 105 height 19
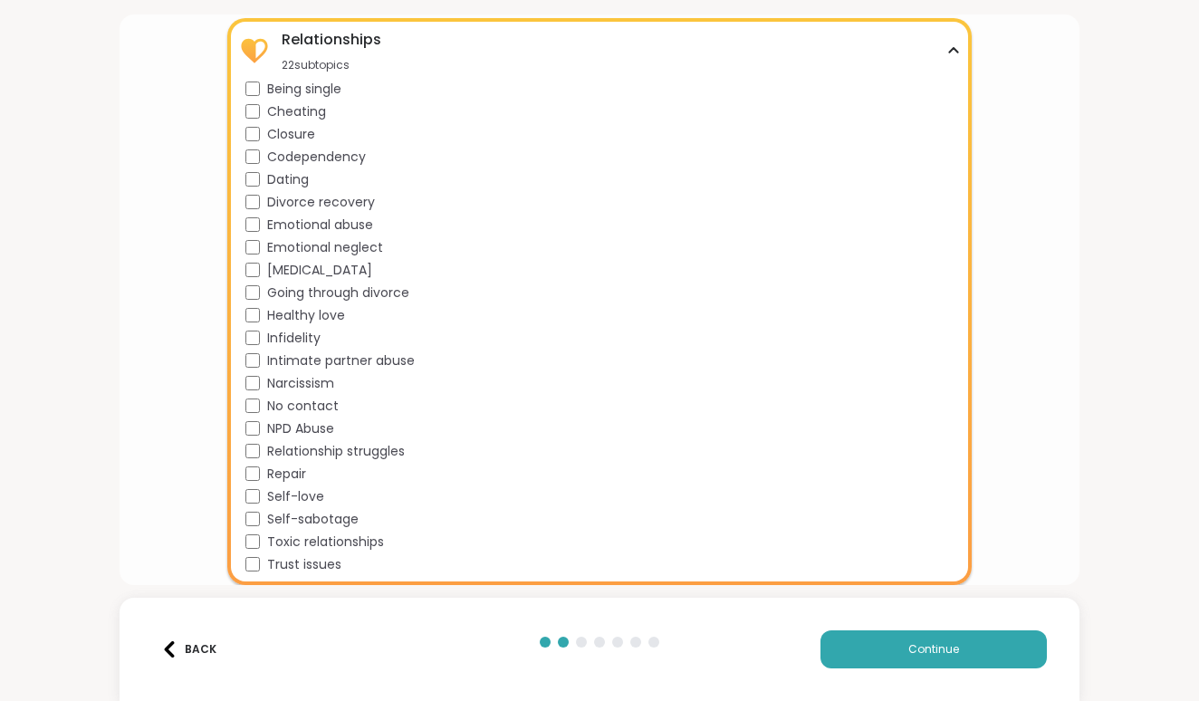
scroll to position [3525, 0]
click at [264, 317] on div "Healthy love" at bounding box center [604, 315] width 716 height 19
click at [268, 458] on span "Relationship struggles" at bounding box center [336, 451] width 138 height 19
click at [278, 493] on span "Self-love" at bounding box center [295, 496] width 57 height 19
click at [290, 512] on span "Self-sabotage" at bounding box center [312, 519] width 91 height 19
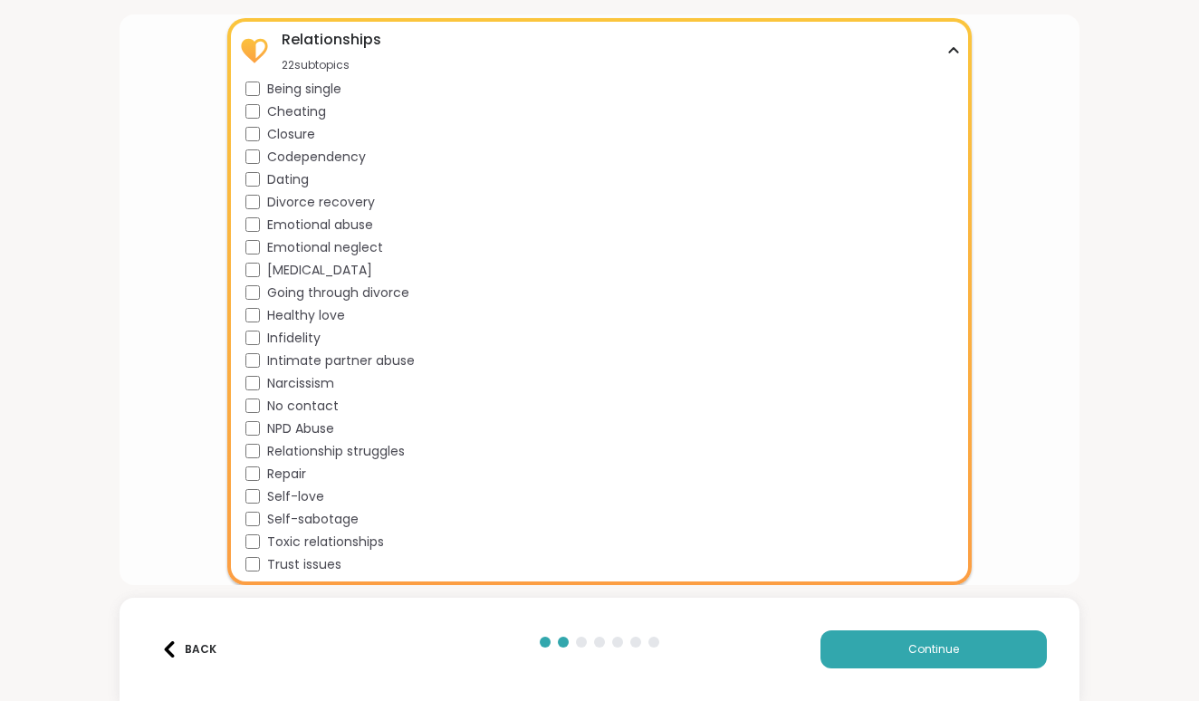
click at [296, 531] on div "Being single Cheating Closure Codependency Dating Divorce recovery Emotional ab…" at bounding box center [604, 327] width 716 height 495
click at [310, 561] on span "Trust issues" at bounding box center [304, 564] width 74 height 19
click at [310, 550] on span "Toxic relationships" at bounding box center [325, 542] width 117 height 19
click at [315, 390] on span "Narcissism" at bounding box center [300, 383] width 67 height 19
click at [317, 361] on span "Intimate partner abuse" at bounding box center [341, 361] width 148 height 19
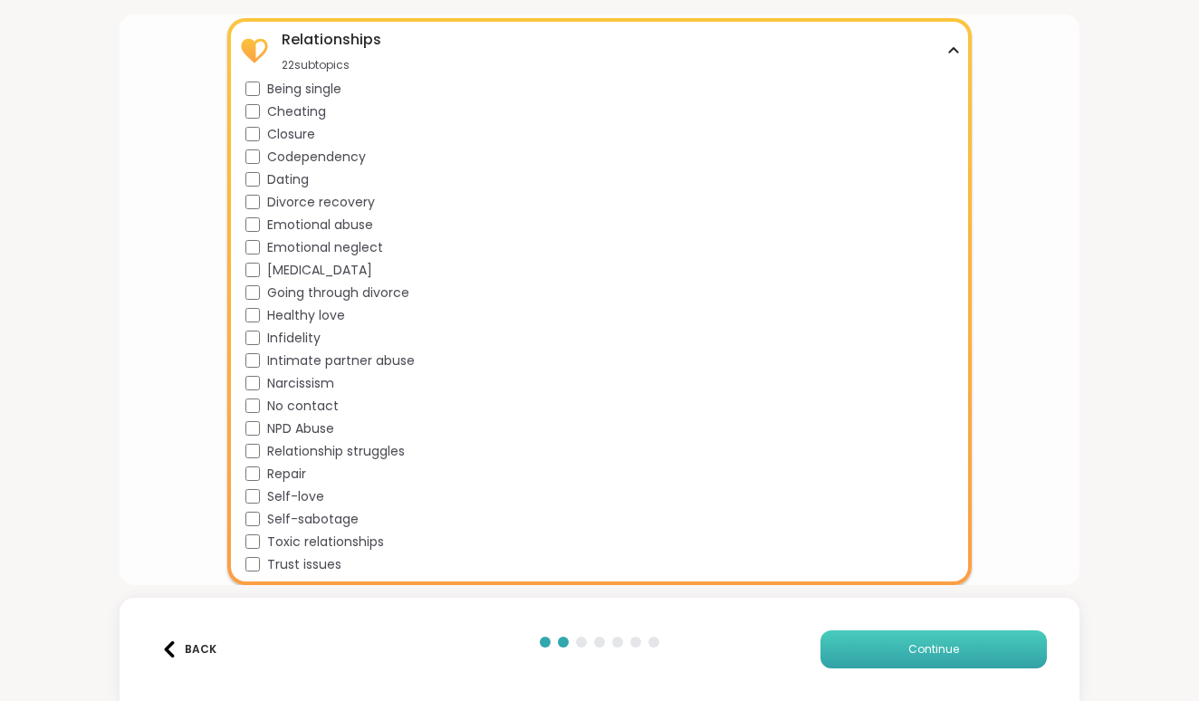
click at [884, 656] on button "Continue" at bounding box center [934, 650] width 226 height 38
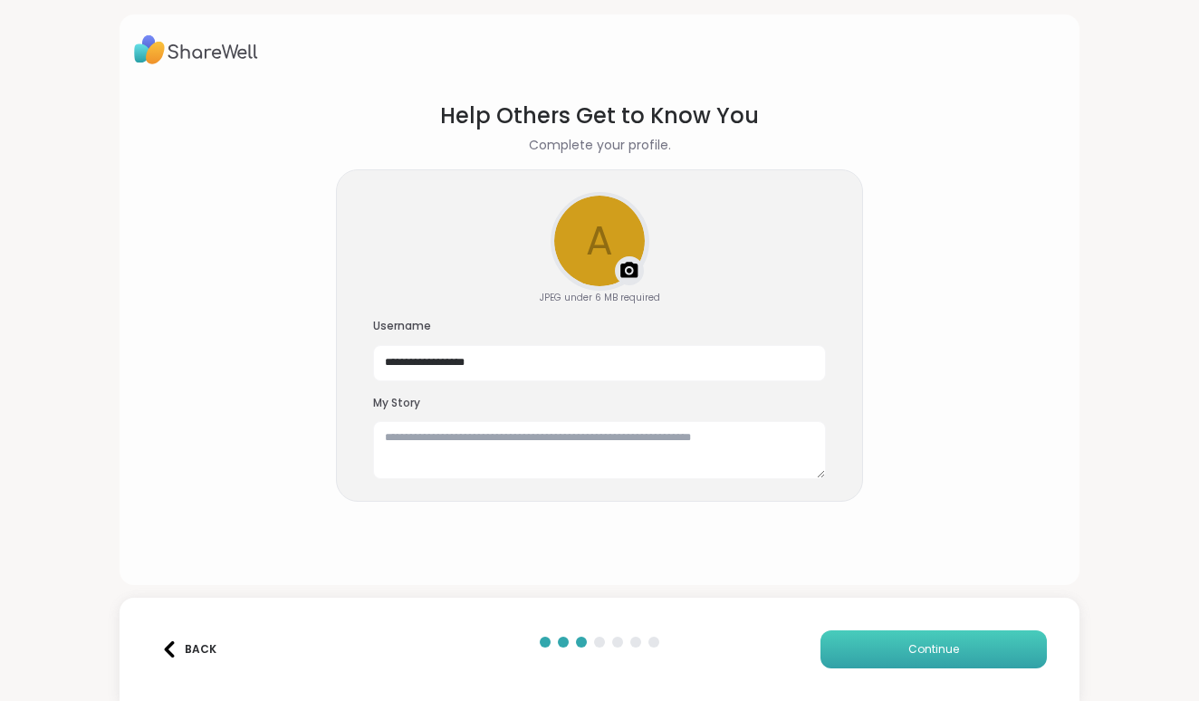
scroll to position [0, 0]
click at [558, 362] on input "**********" at bounding box center [599, 363] width 453 height 36
drag, startPoint x: 558, startPoint y: 362, endPoint x: 427, endPoint y: 349, distance: 132.1
click at [427, 349] on input "**********" at bounding box center [599, 363] width 453 height 36
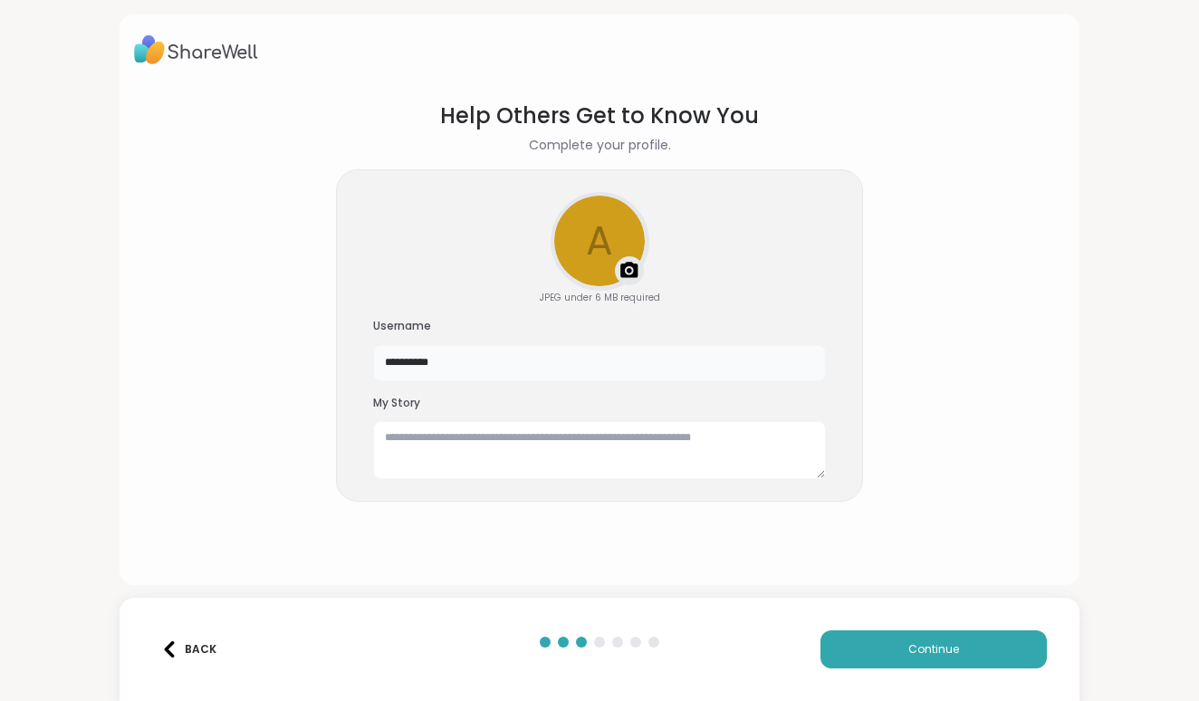
type input "**********"
click at [470, 441] on textarea at bounding box center [599, 450] width 453 height 58
click at [852, 645] on button "Continue" at bounding box center [934, 650] width 226 height 38
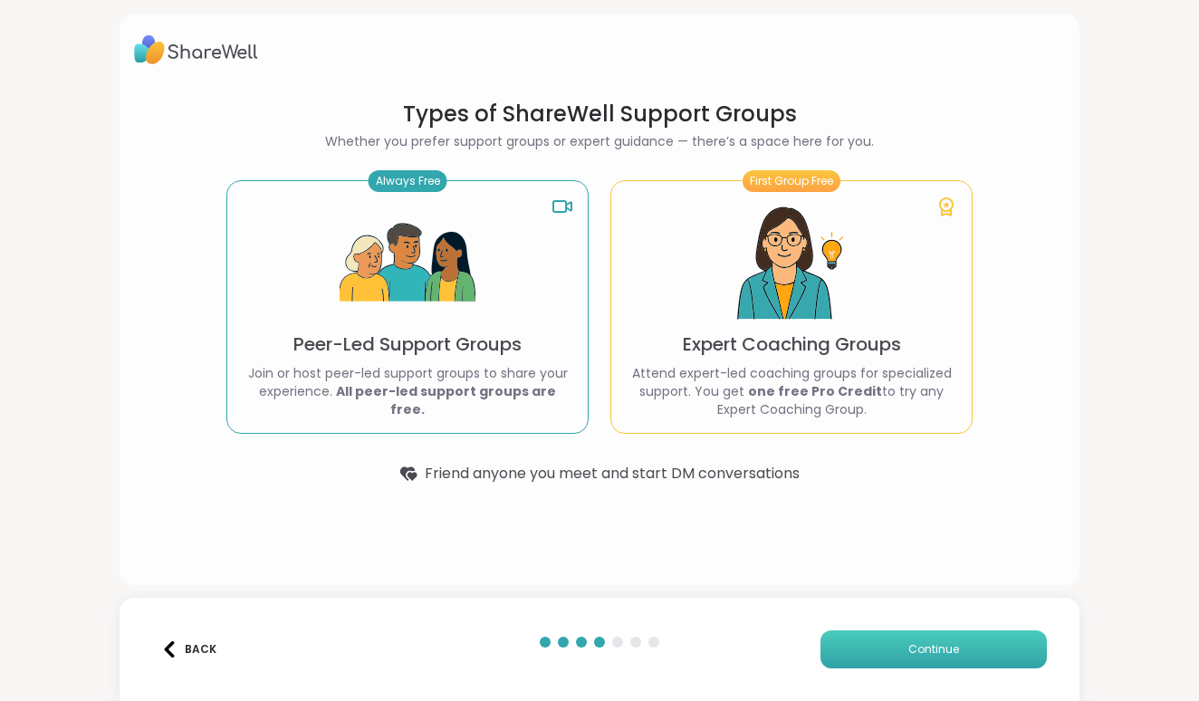
click at [888, 647] on button "Continue" at bounding box center [934, 650] width 226 height 38
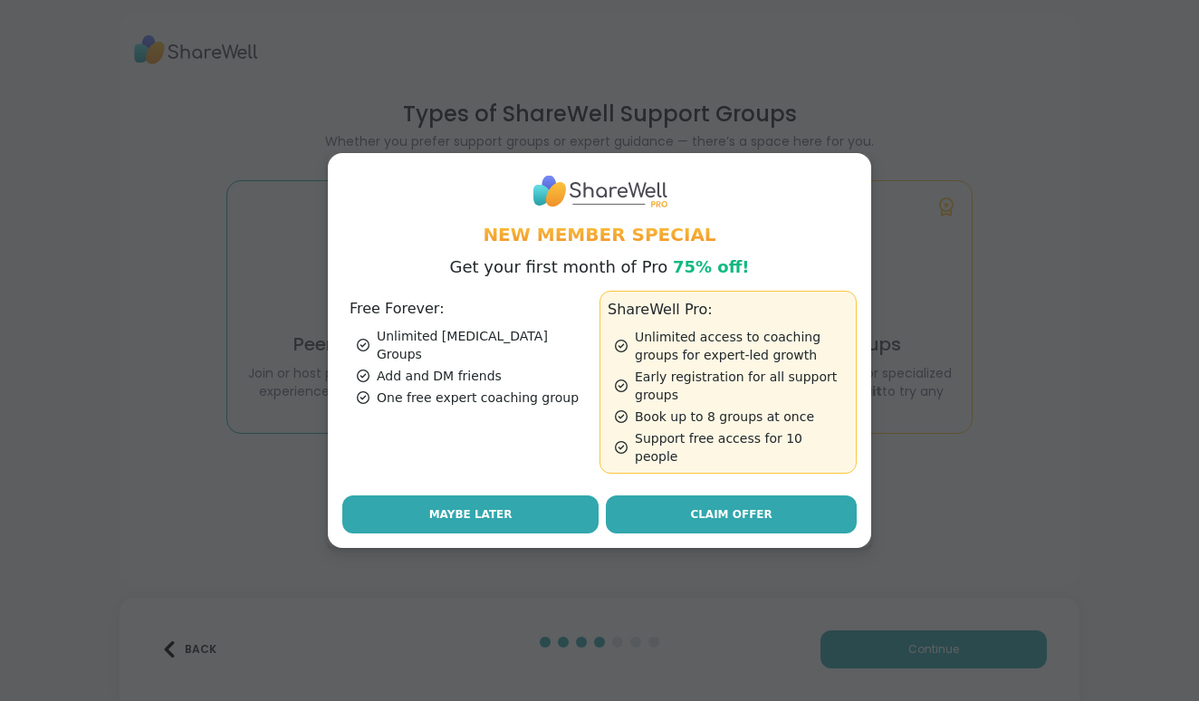
click at [496, 506] on span "Maybe Later" at bounding box center [470, 514] width 83 height 16
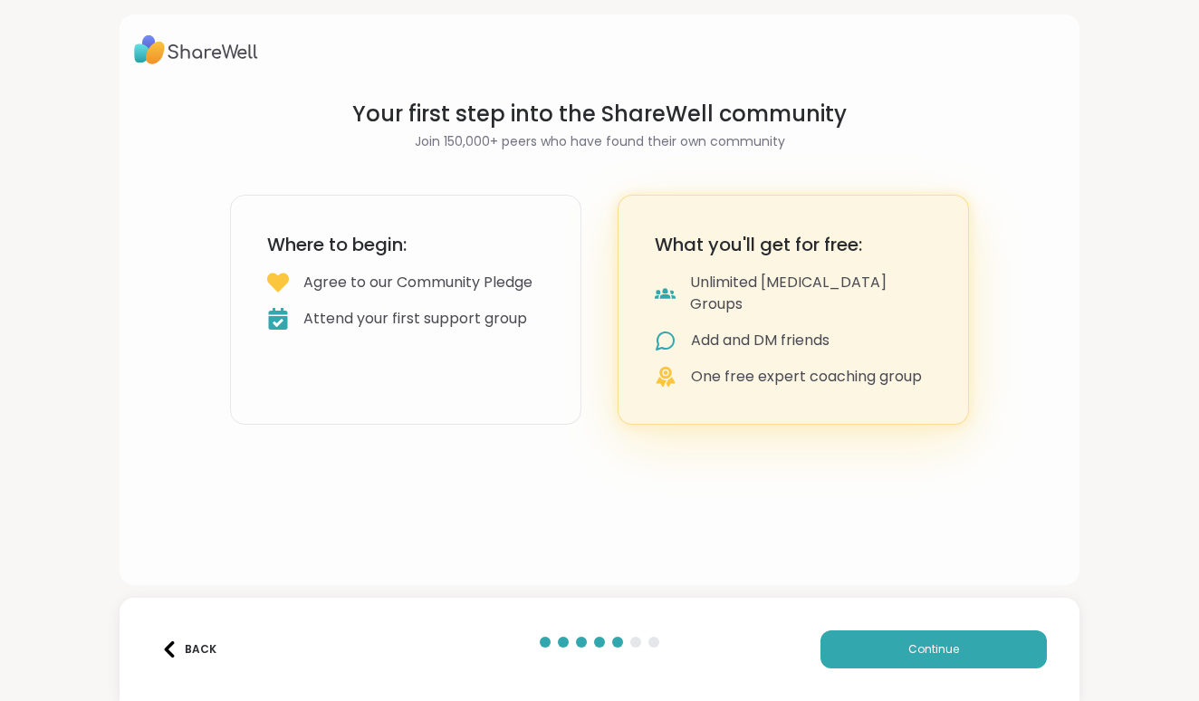
click at [508, 366] on div "Where to begin: Agree to our Community Pledge Attend your first support group" at bounding box center [406, 310] width 352 height 230
click at [476, 241] on h3 "Where to begin:" at bounding box center [405, 244] width 277 height 25
click at [485, 267] on div "Where to begin: Agree to our Community Pledge Attend your first support group" at bounding box center [406, 310] width 352 height 230
click at [478, 267] on div "Where to begin: Agree to our Community Pledge Attend your first support group" at bounding box center [406, 310] width 352 height 230
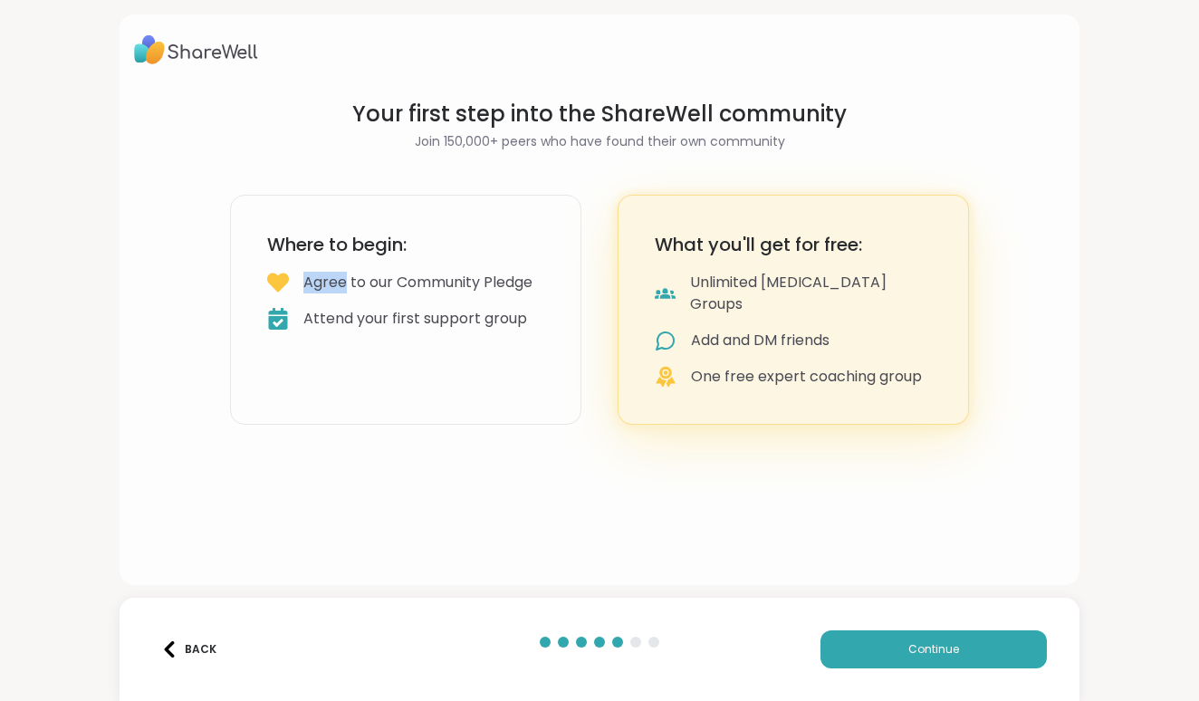
click at [478, 267] on div "Where to begin: Agree to our Community Pledge Attend your first support group" at bounding box center [406, 310] width 352 height 230
click at [945, 657] on span "Continue" at bounding box center [934, 649] width 51 height 16
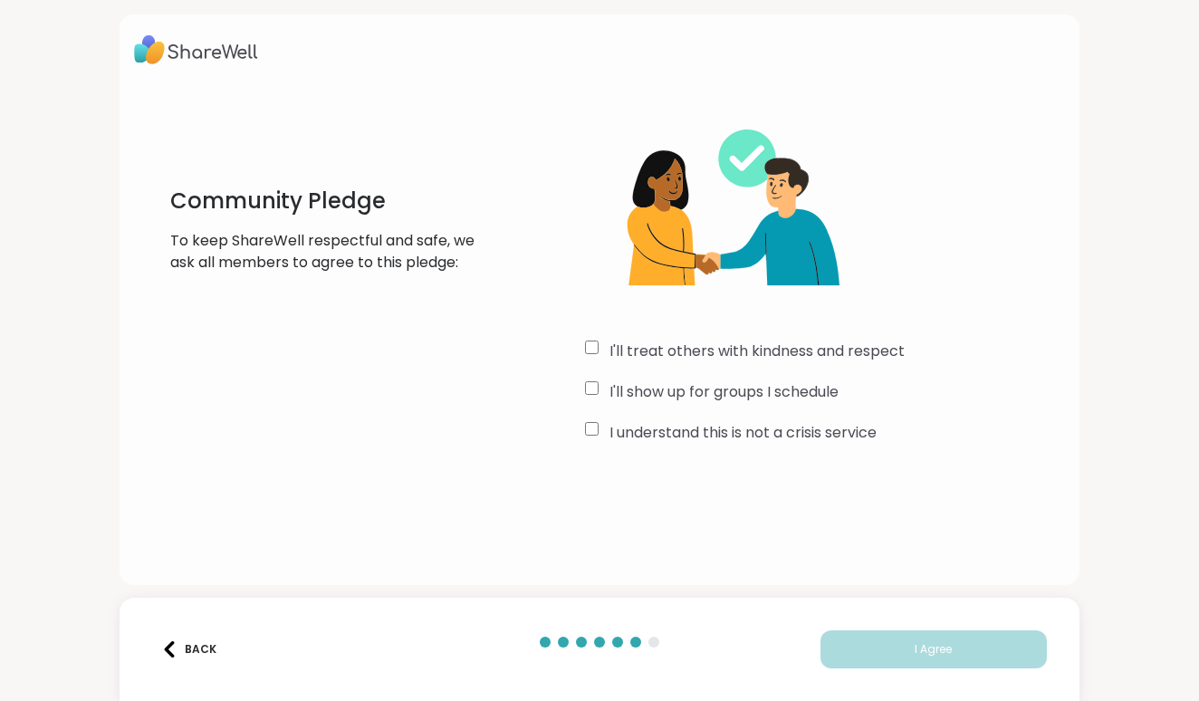
click at [589, 336] on div "I'll treat others with kindness and respect I'll show up for groups I schedule …" at bounding box center [825, 274] width 480 height 349
click at [602, 379] on div "I'll treat others with kindness and respect I'll show up for groups I schedule …" at bounding box center [825, 274] width 480 height 349
click at [602, 390] on div "I'll show up for groups I schedule" at bounding box center [825, 392] width 480 height 22
click at [600, 427] on div "I understand this is not a crisis service" at bounding box center [825, 433] width 480 height 22
click at [890, 639] on button "I Agree" at bounding box center [934, 650] width 226 height 38
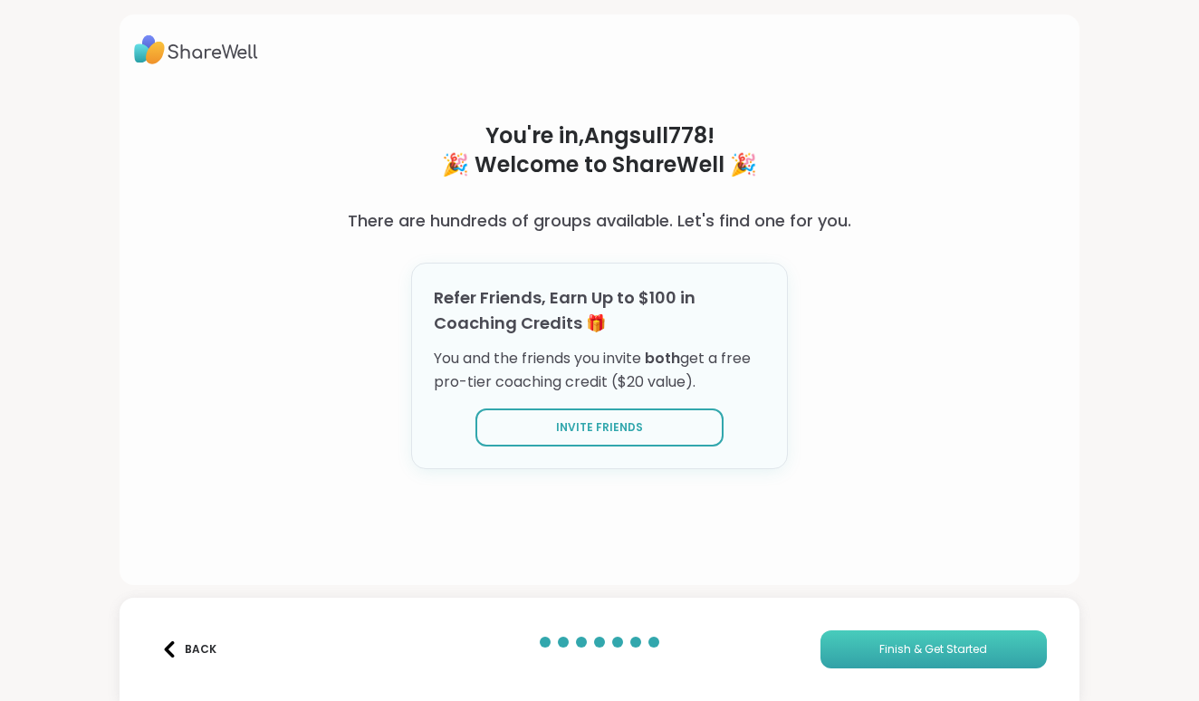
click at [894, 660] on button "Finish & Get Started" at bounding box center [934, 650] width 226 height 38
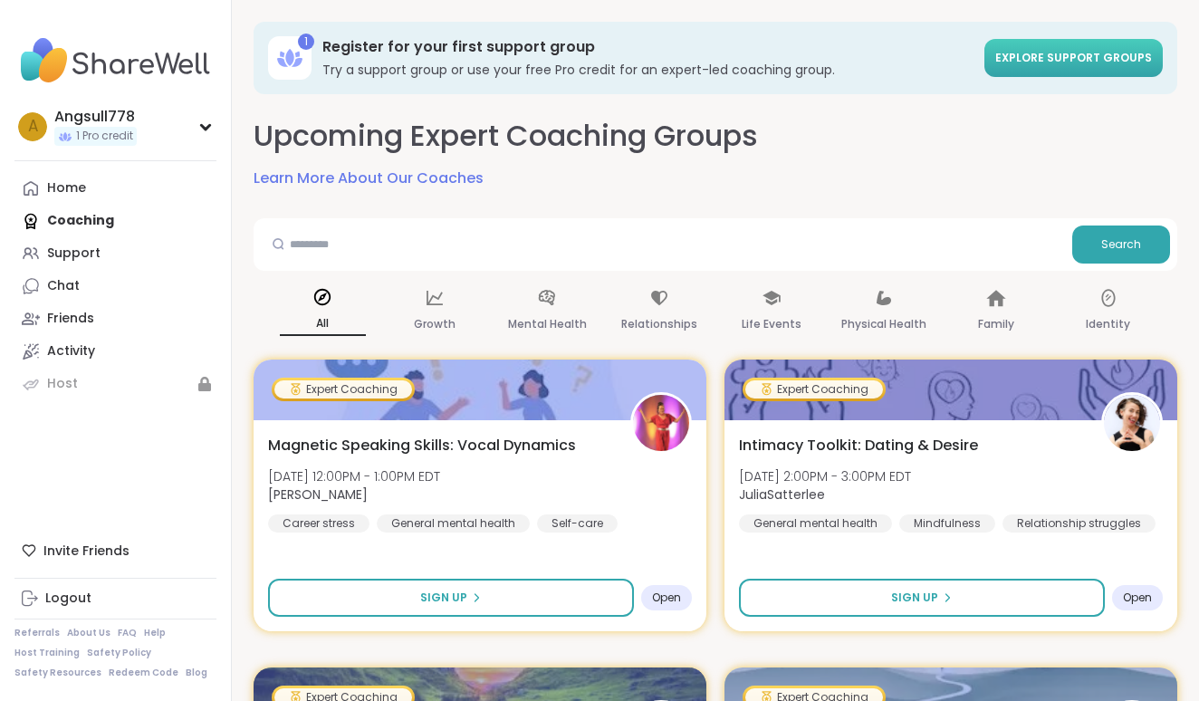
click at [1024, 59] on span "Explore support groups" at bounding box center [1074, 57] width 157 height 15
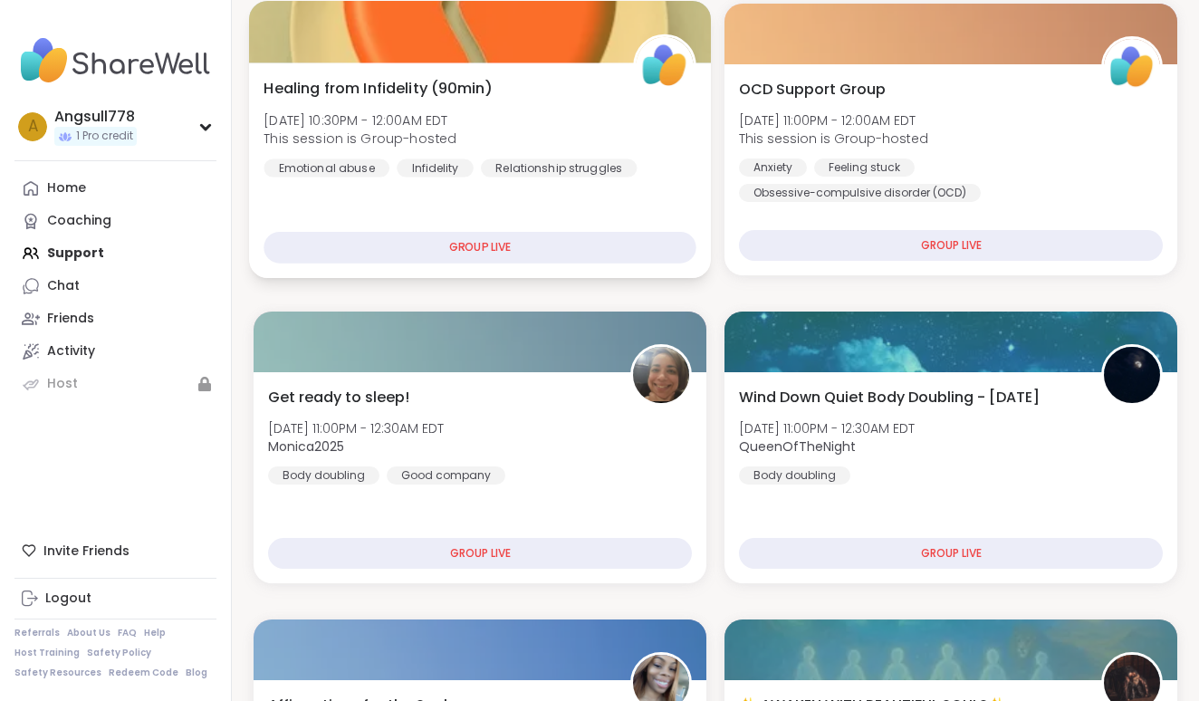
scroll to position [324, 0]
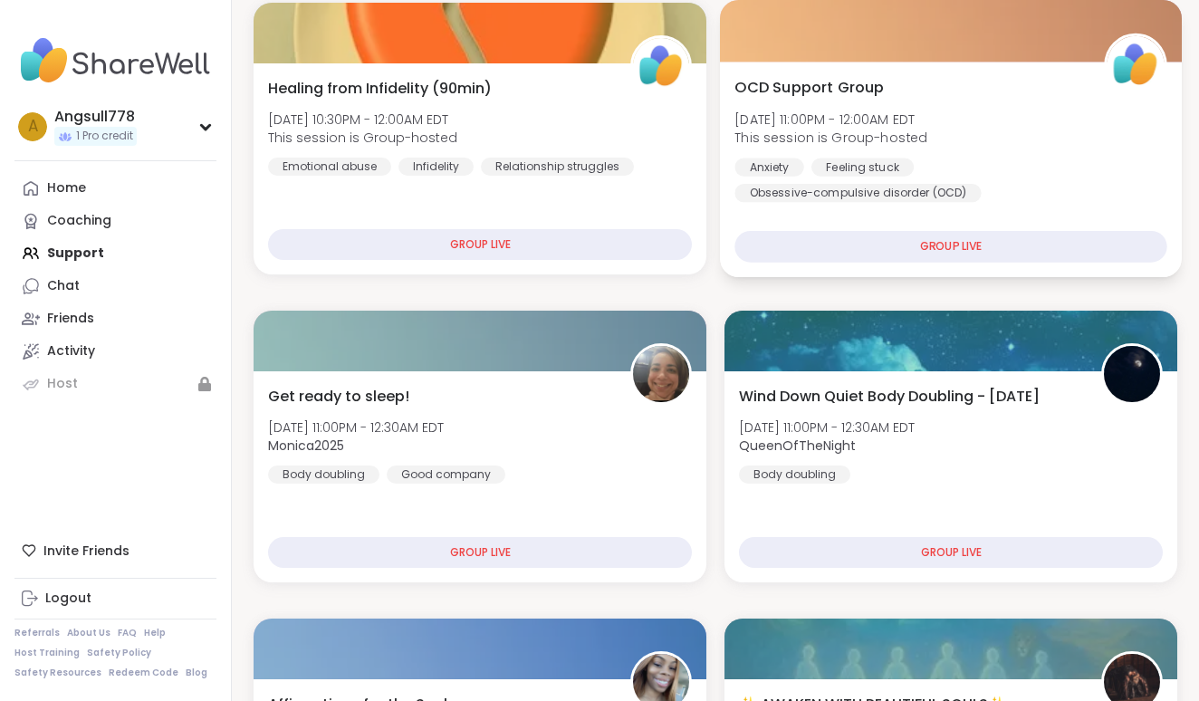
click at [915, 242] on div "GROUP LIVE" at bounding box center [951, 247] width 432 height 32
click at [878, 143] on span "This session is Group-hosted" at bounding box center [831, 138] width 193 height 18
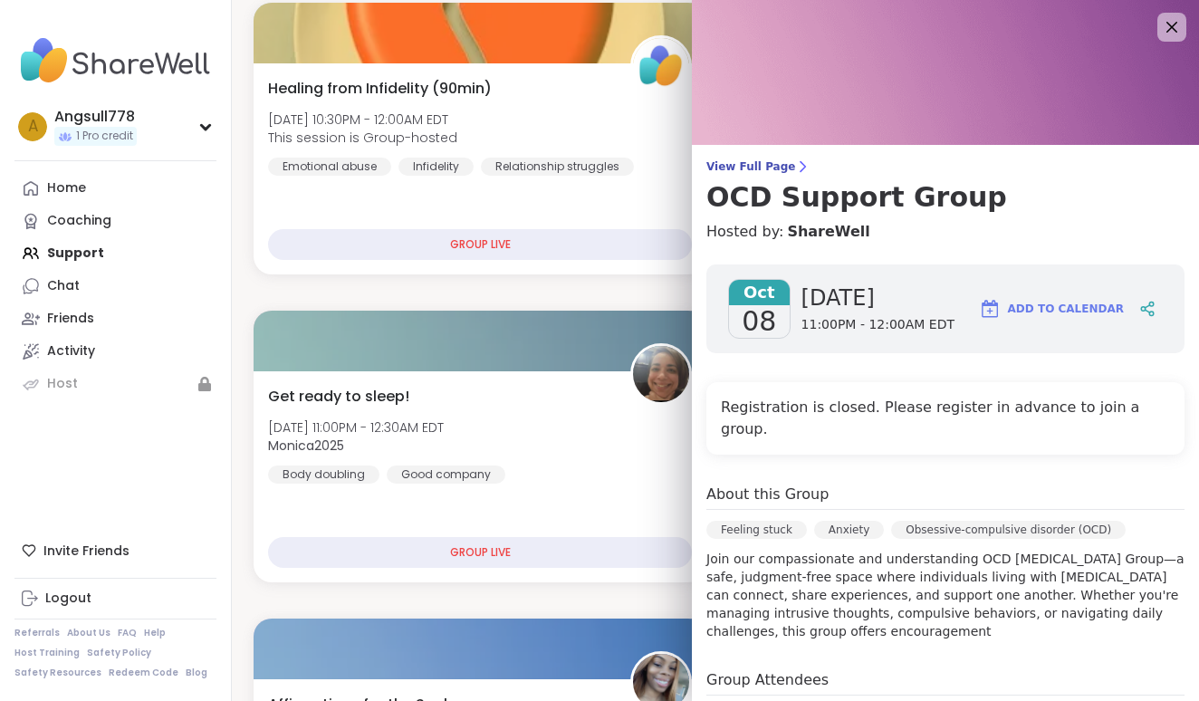
scroll to position [0, 0]
click at [1163, 34] on icon at bounding box center [1172, 26] width 23 height 23
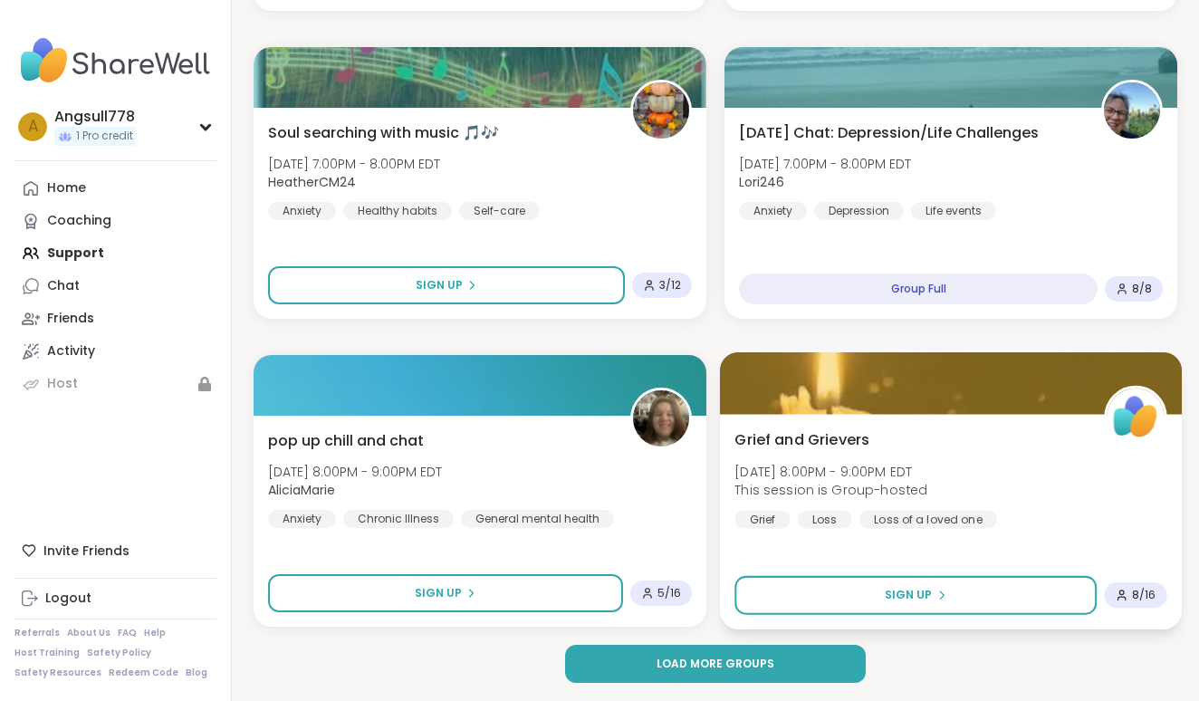
scroll to position [5207, 0]
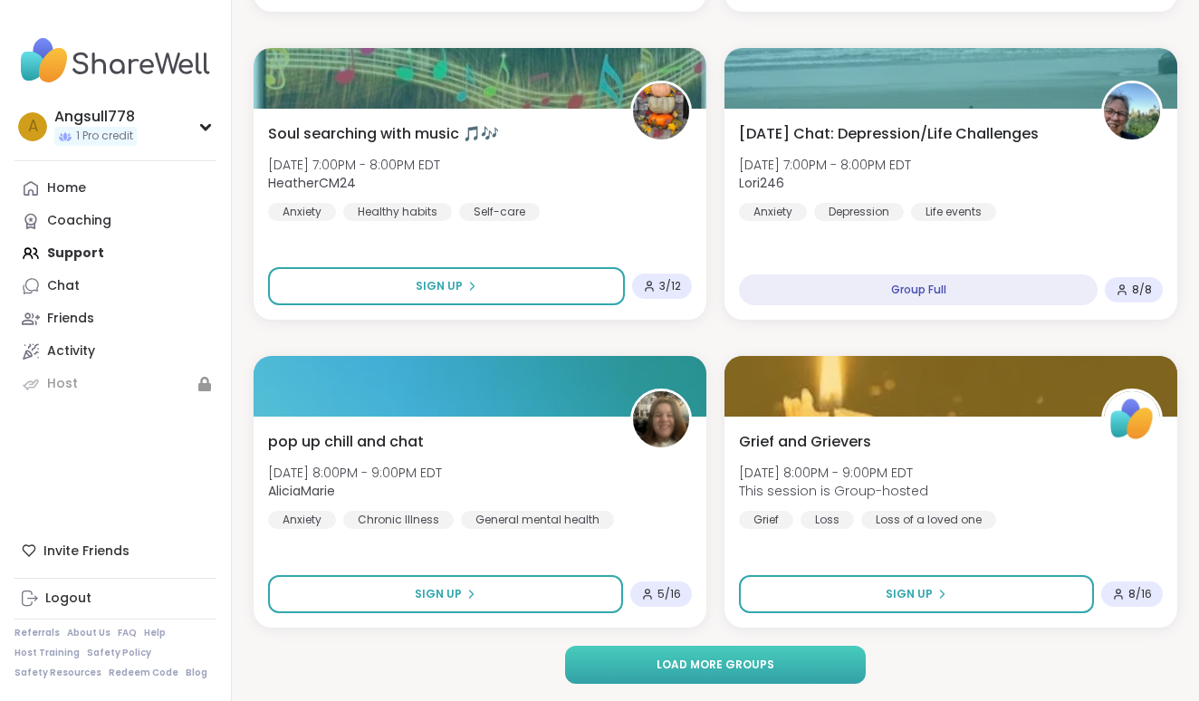
click at [804, 677] on button "Load more groups" at bounding box center [715, 665] width 301 height 38
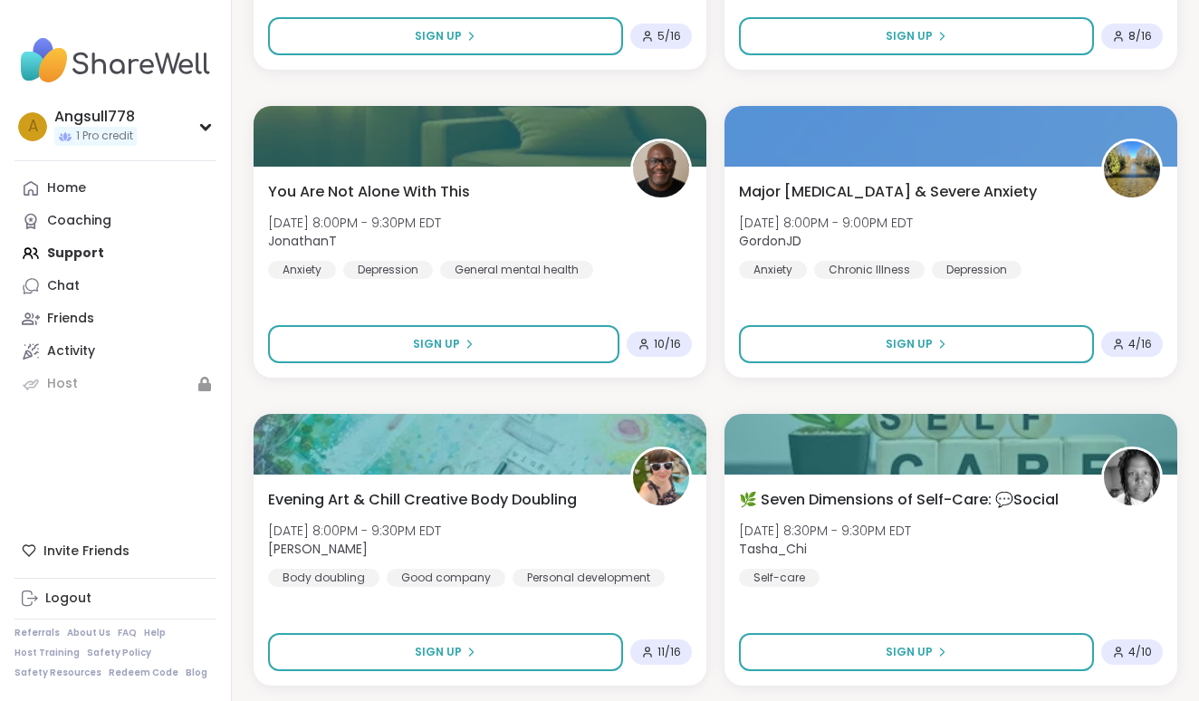
scroll to position [5755, 0]
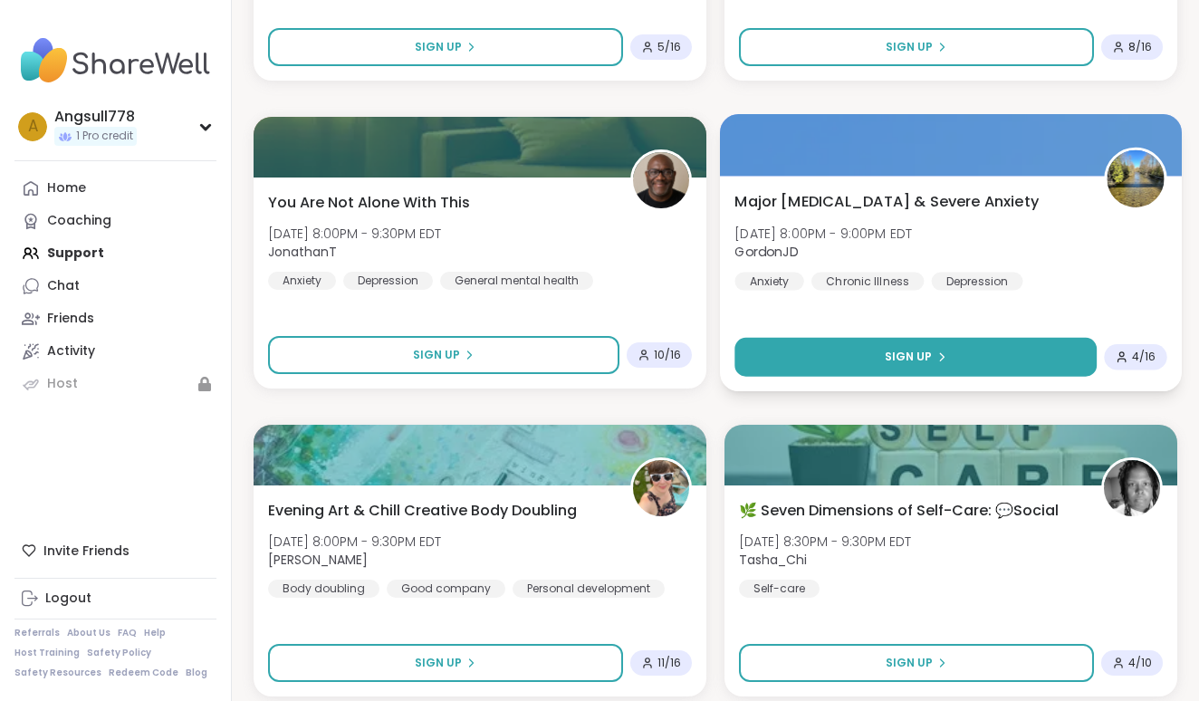
click at [866, 358] on button "Sign Up" at bounding box center [916, 357] width 362 height 39
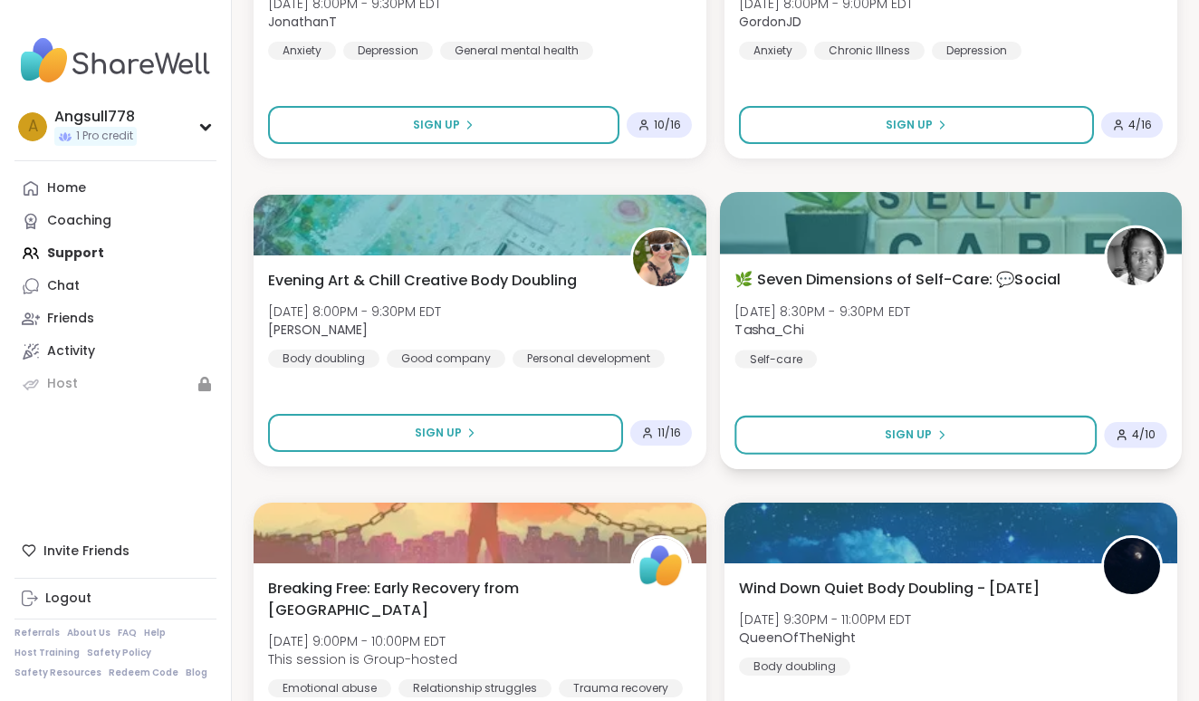
scroll to position [5986, 0]
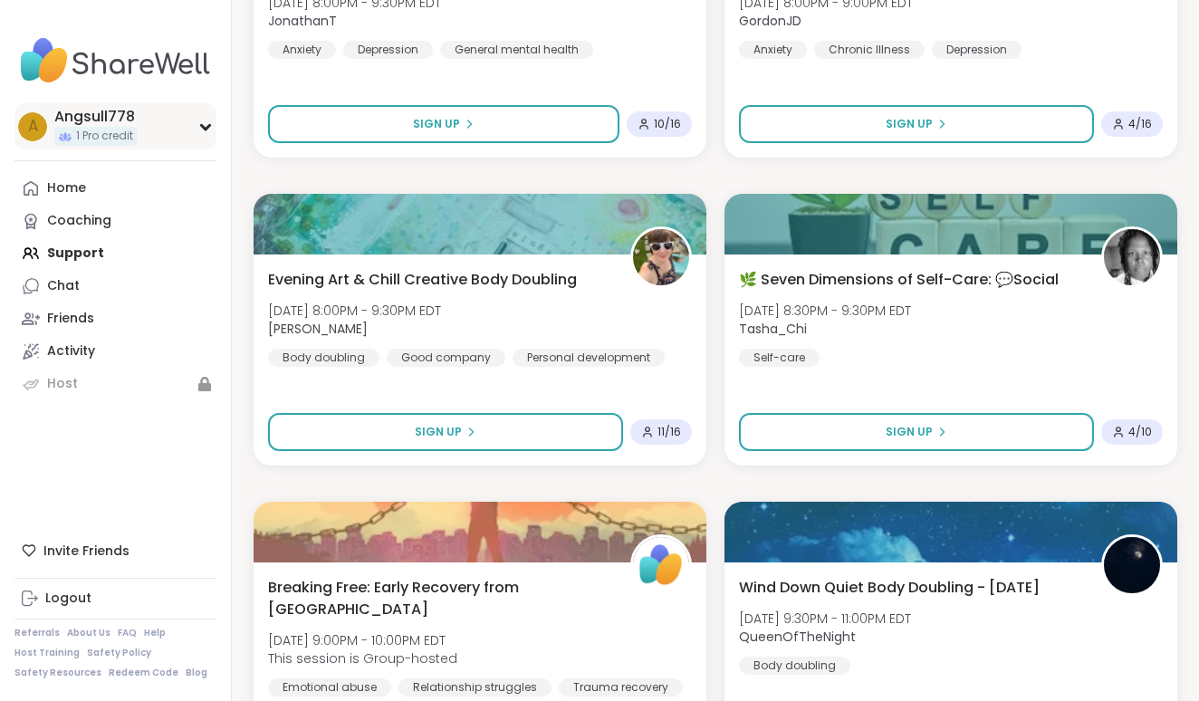
click at [116, 134] on span "1 Pro credit" at bounding box center [104, 136] width 57 height 15
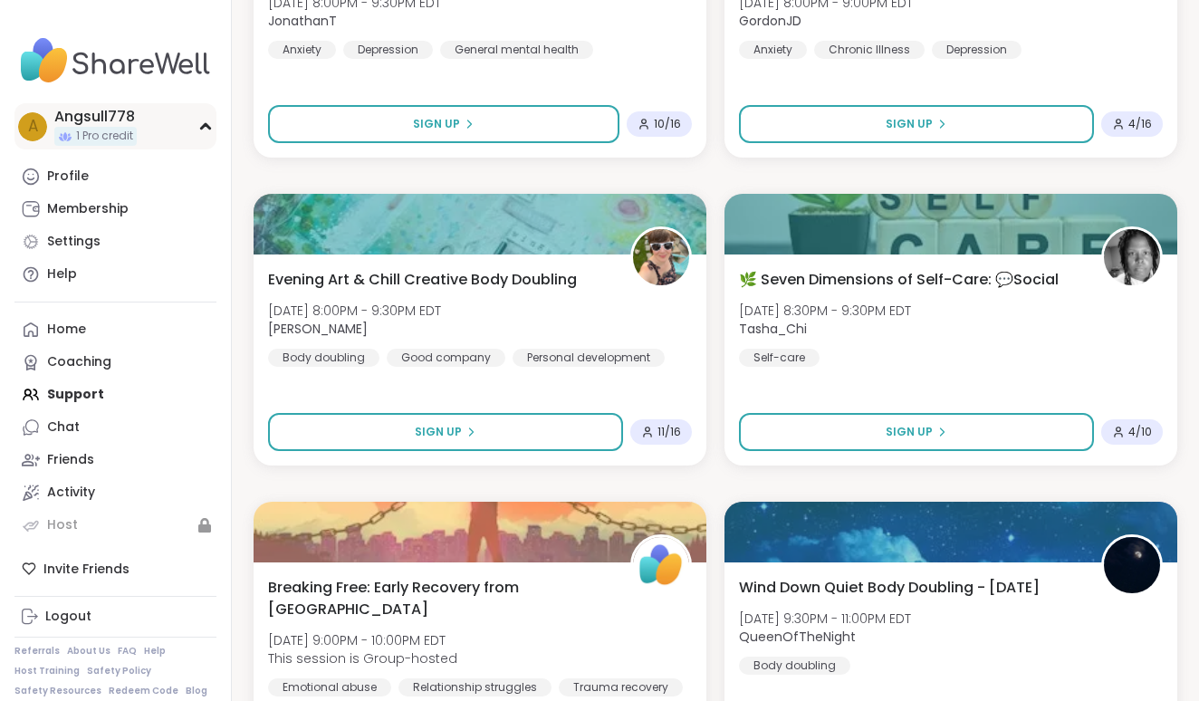
click at [116, 134] on span "1 Pro credit" at bounding box center [104, 136] width 57 height 15
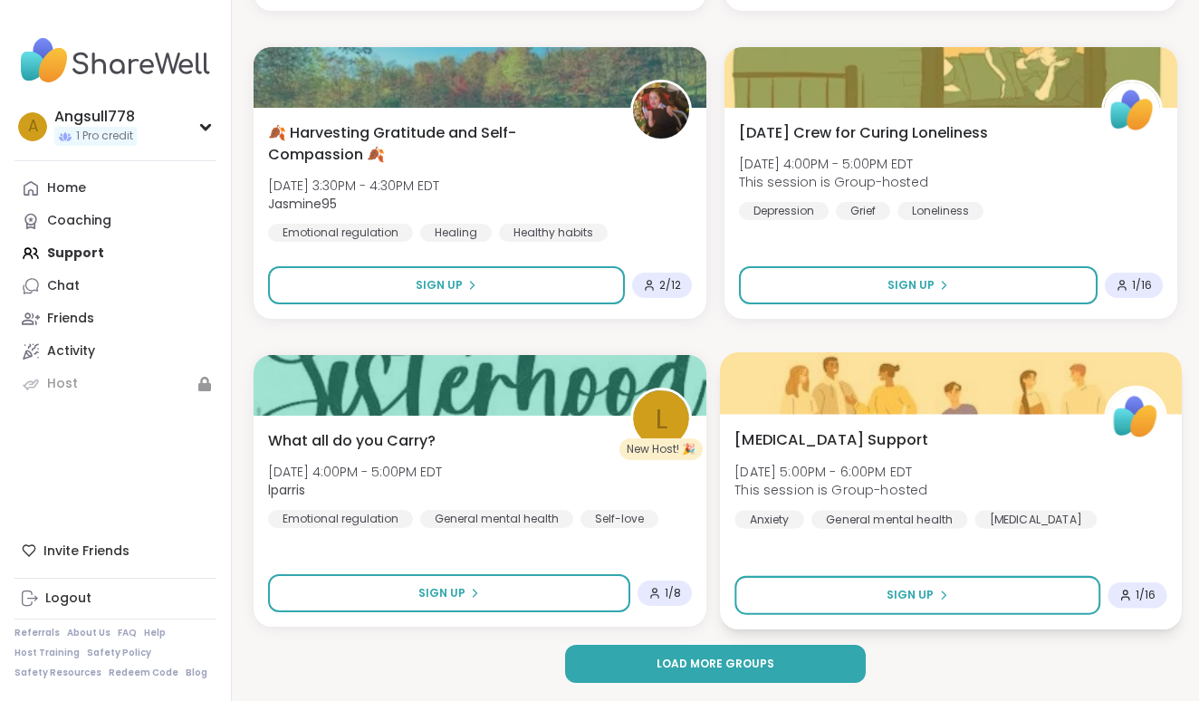
scroll to position [10752, 0]
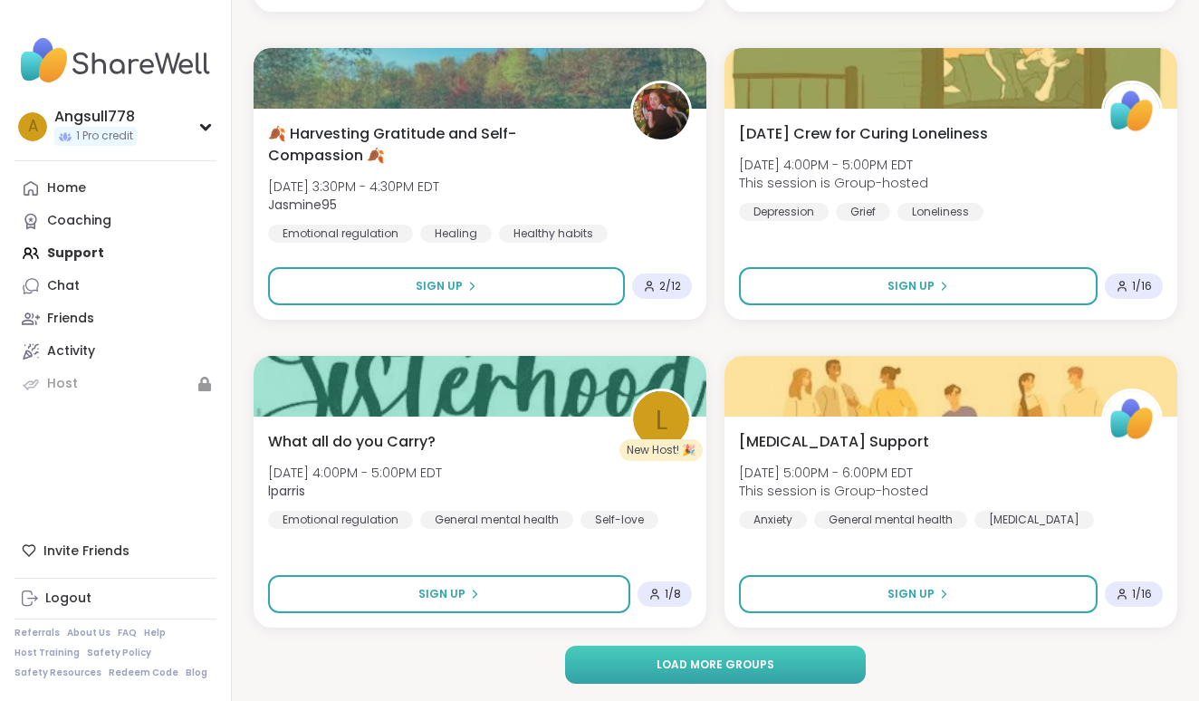
click at [771, 670] on button "Load more groups" at bounding box center [715, 665] width 301 height 38
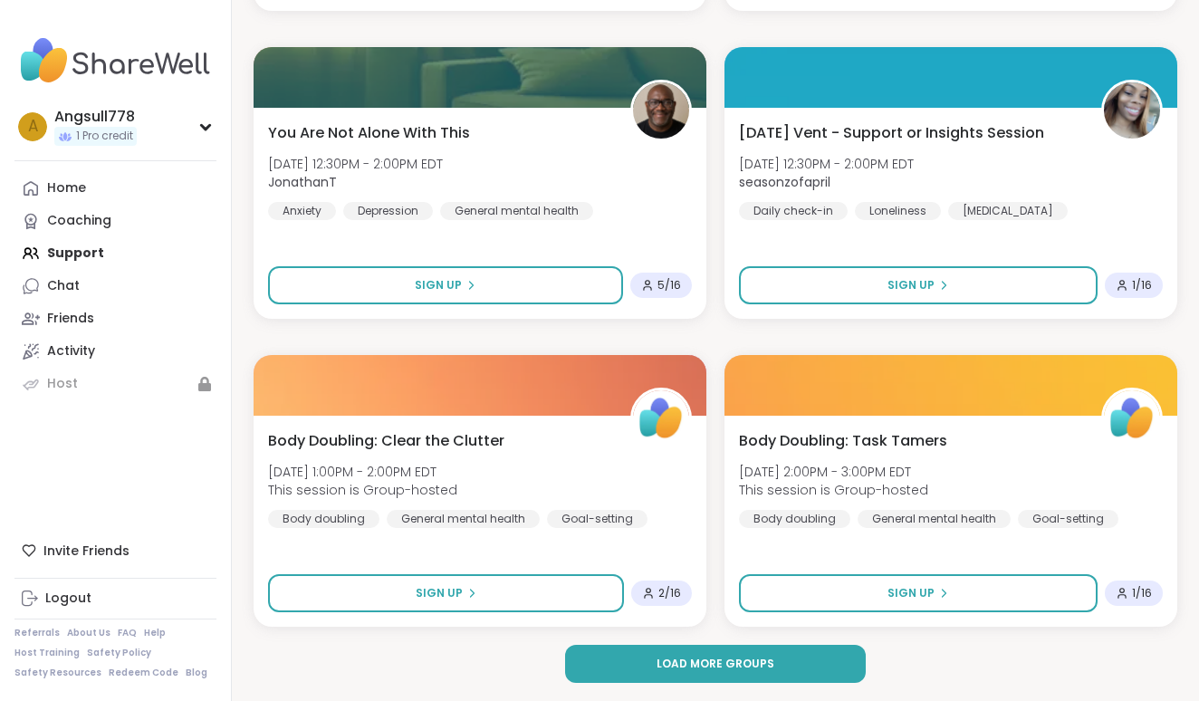
scroll to position [16296, 0]
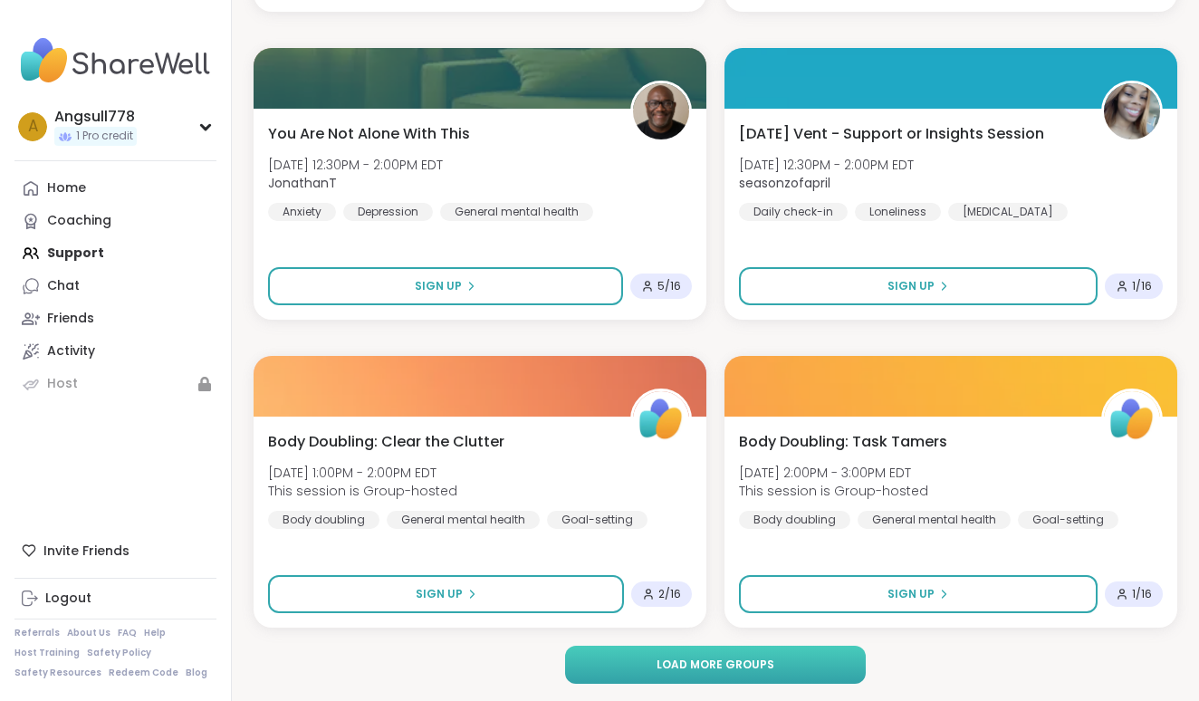
click at [766, 667] on span "Load more groups" at bounding box center [716, 665] width 118 height 16
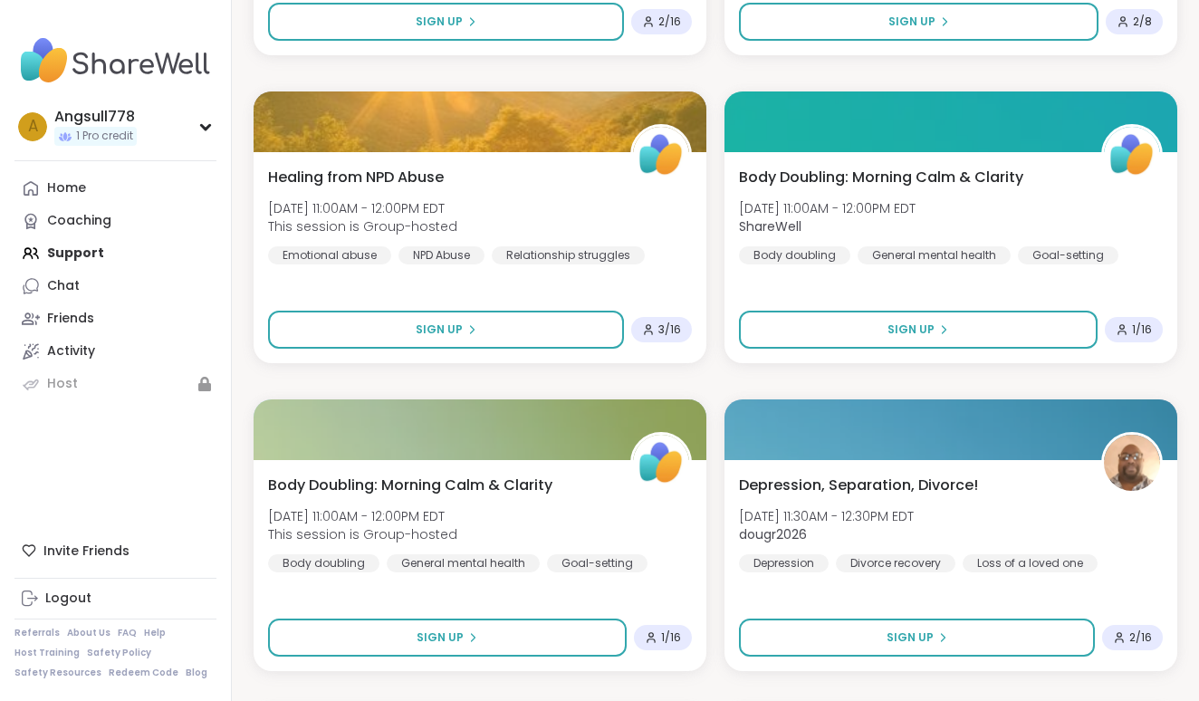
scroll to position [15005, 0]
